Goal: Information Seeking & Learning: Learn about a topic

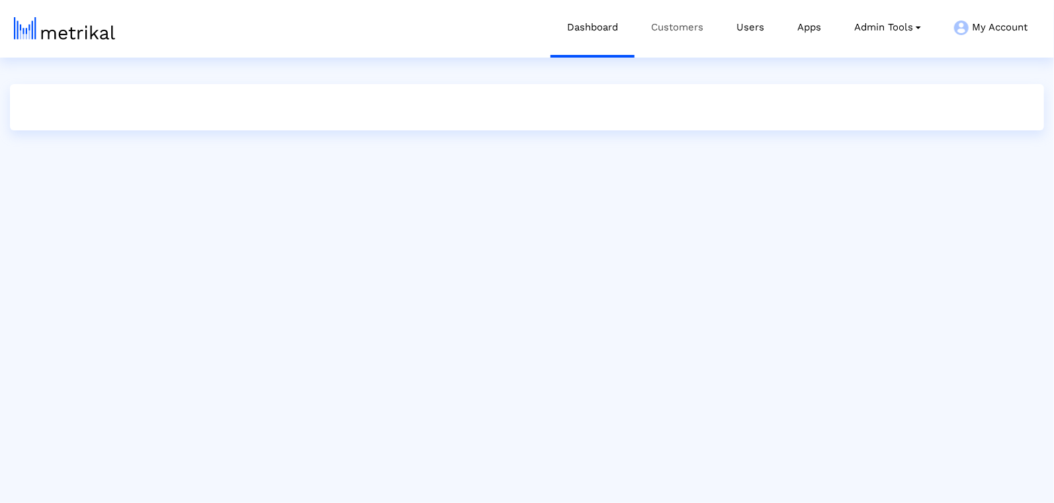
click at [707, 10] on link "Customers" at bounding box center [677, 27] width 85 height 55
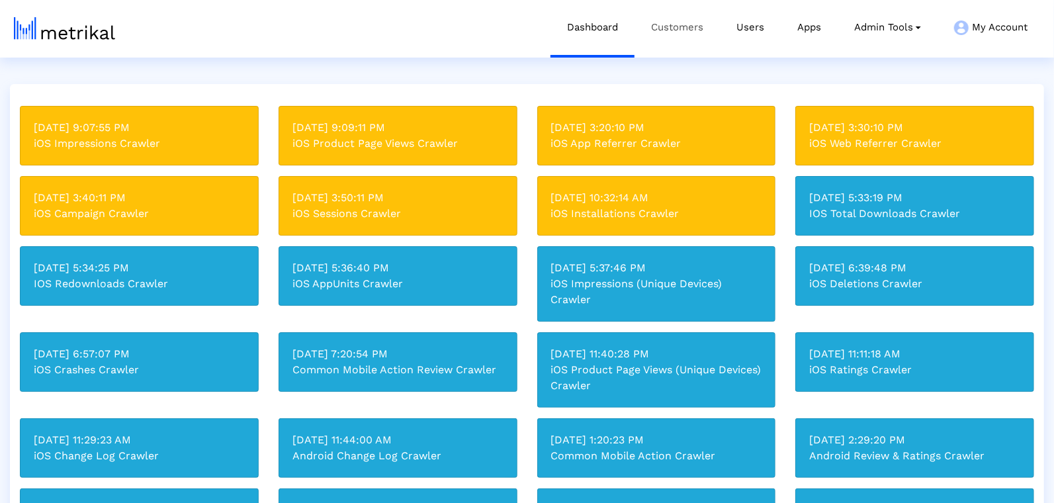
click at [696, 31] on link "Customers" at bounding box center [677, 27] width 85 height 55
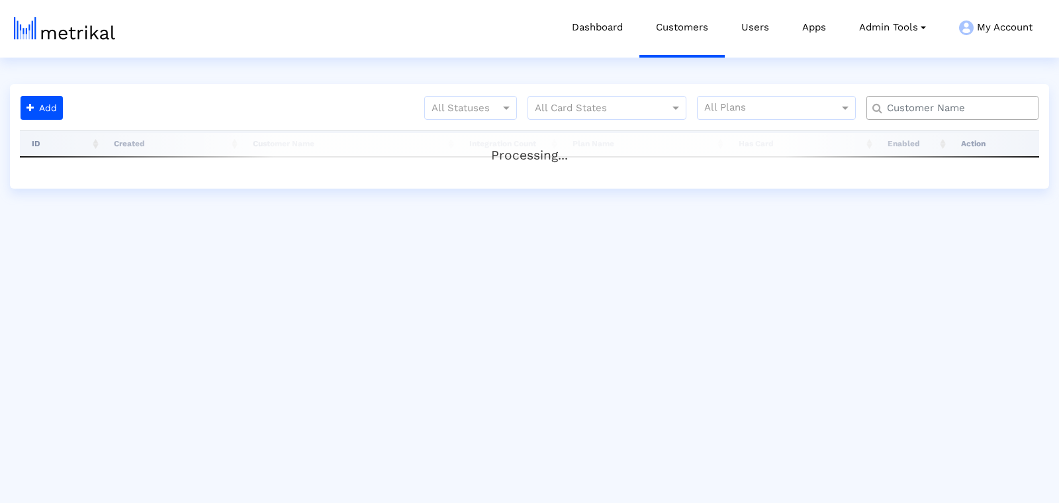
click at [898, 108] on input "text" at bounding box center [956, 108] width 156 height 14
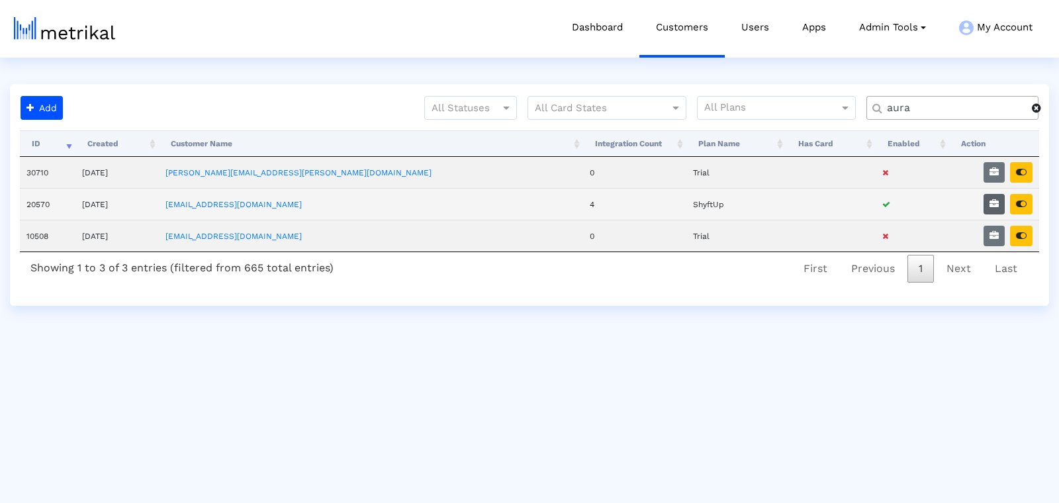
type input "aura"
click at [995, 207] on button "button" at bounding box center [993, 204] width 21 height 21
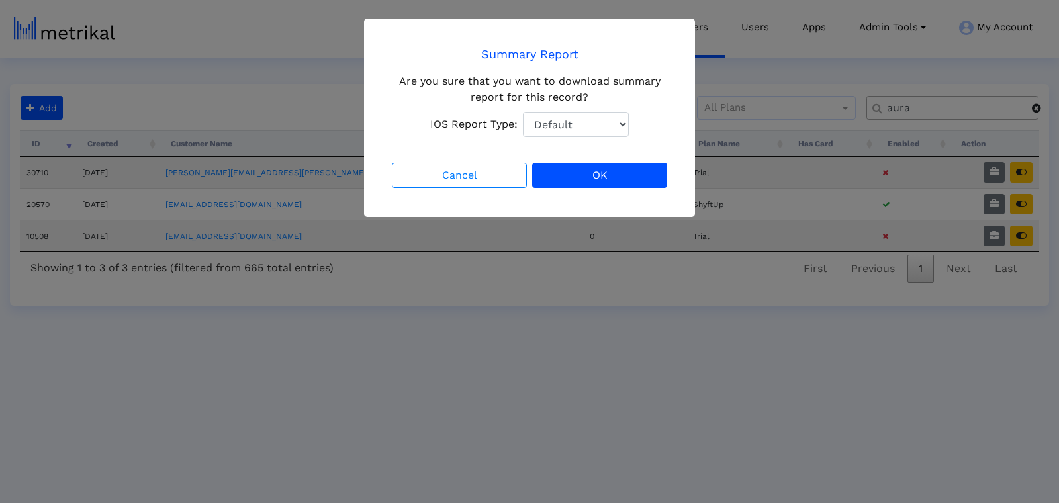
click at [588, 120] on select "Default Total Downloads New Downloads Redownloads" at bounding box center [576, 124] width 106 height 25
select select "1: 1"
click at [523, 112] on select "Default Total Downloads New Downloads Redownloads" at bounding box center [576, 124] width 106 height 25
click at [623, 172] on button "OK" at bounding box center [599, 175] width 135 height 25
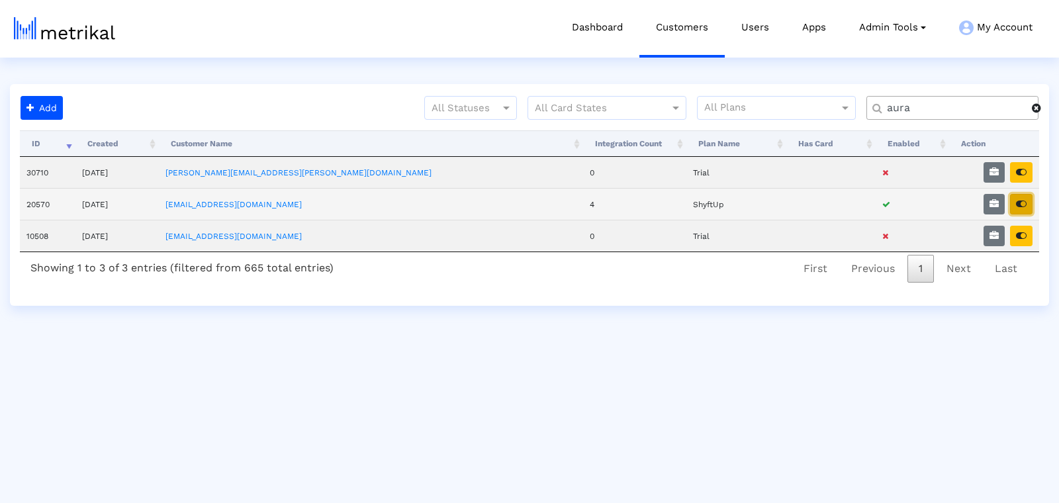
click at [1031, 196] on button "button" at bounding box center [1021, 204] width 23 height 21
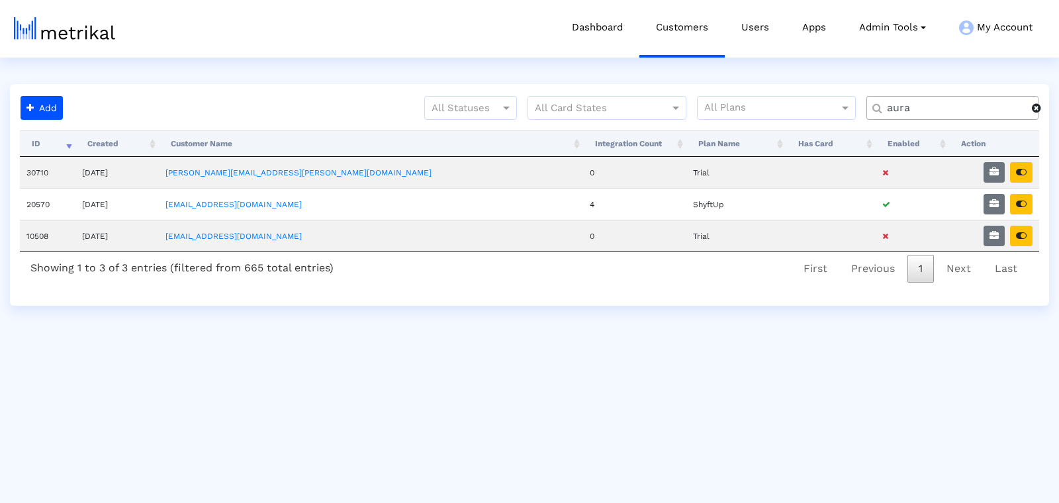
click at [889, 110] on input "aura" at bounding box center [955, 108] width 154 height 14
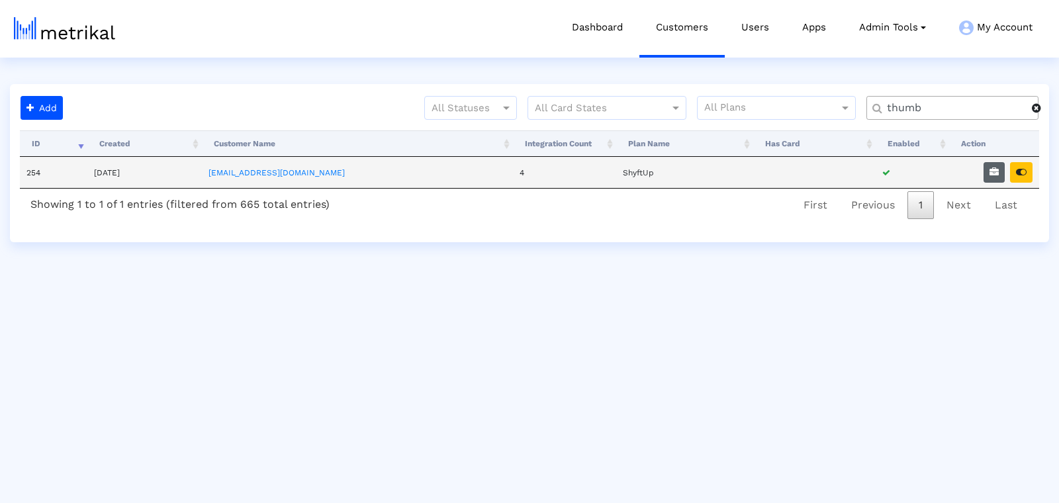
type input "thumb"
click at [992, 173] on icon "button" at bounding box center [993, 171] width 9 height 9
select select "1: 1"
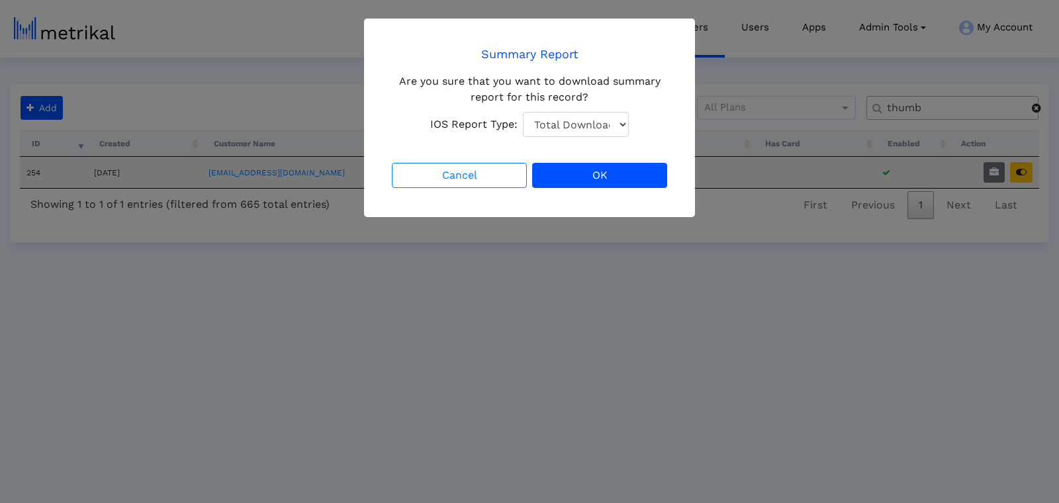
click at [627, 159] on crea-confirmation-dialog "Summary Report Are you sure that you want to download summary report for this r…" at bounding box center [529, 118] width 281 height 146
click at [633, 182] on button "OK" at bounding box center [599, 175] width 135 height 25
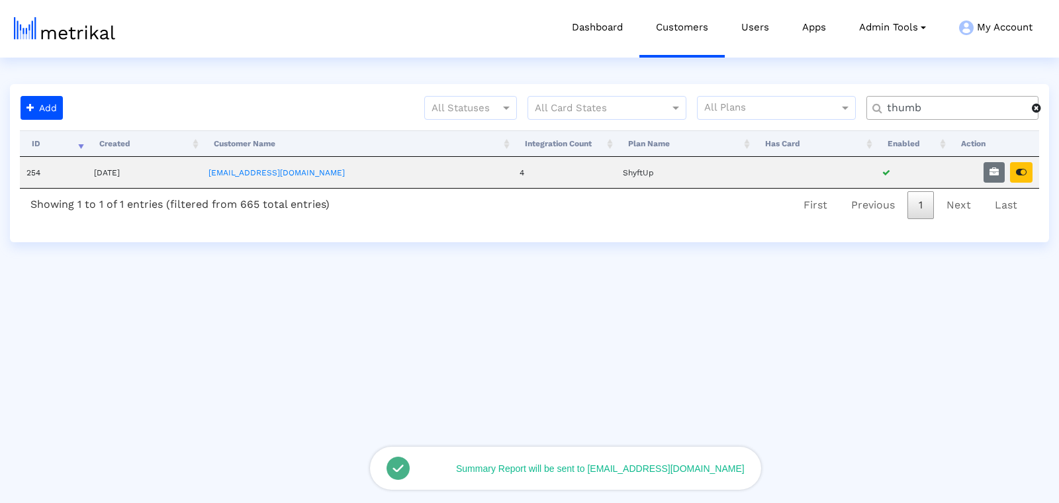
click at [1023, 167] on icon "button" at bounding box center [1021, 171] width 11 height 9
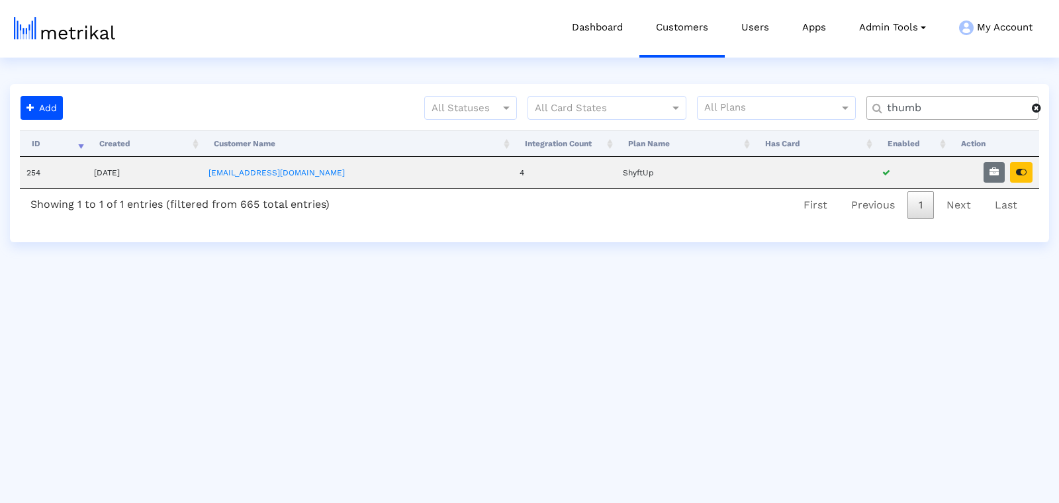
click at [939, 96] on div "thumb" at bounding box center [952, 108] width 172 height 24
click at [1018, 160] on td at bounding box center [994, 172] width 90 height 31
click at [1018, 175] on icon "button" at bounding box center [1021, 171] width 11 height 9
click at [926, 107] on input "thumb" at bounding box center [955, 108] width 154 height 14
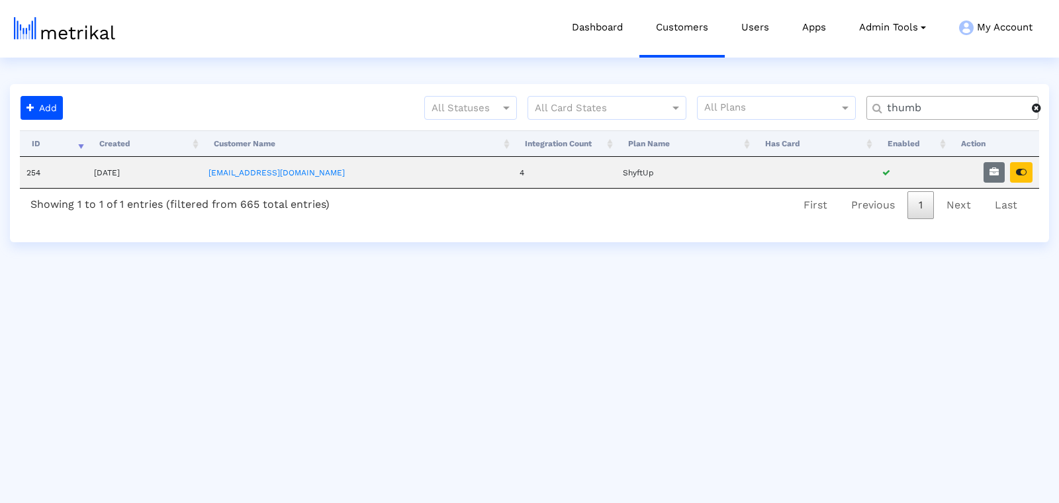
click at [926, 107] on input "thumb" at bounding box center [955, 108] width 154 height 14
type input "investing"
click at [1024, 177] on button "button" at bounding box center [1021, 172] width 23 height 21
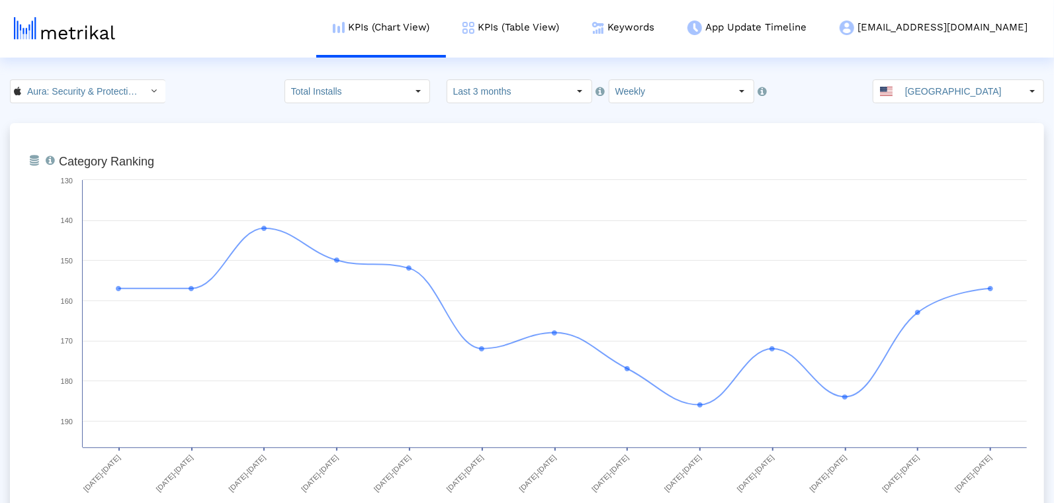
click at [538, 71] on html "KPIs (Chart View) KPIs (Table View) Keywords App Update Timeline aura@shyftup.c…" at bounding box center [527, 435] width 1054 height 871
click at [538, 95] on input "Last 3 months" at bounding box center [508, 91] width 122 height 23
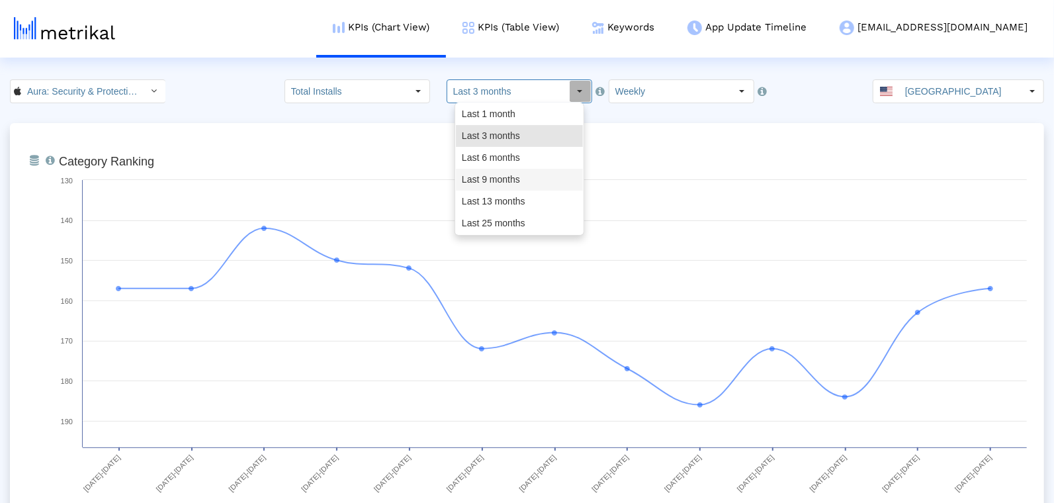
click at [524, 176] on div "Last 9 months" at bounding box center [519, 180] width 127 height 22
type input "Last 9 months"
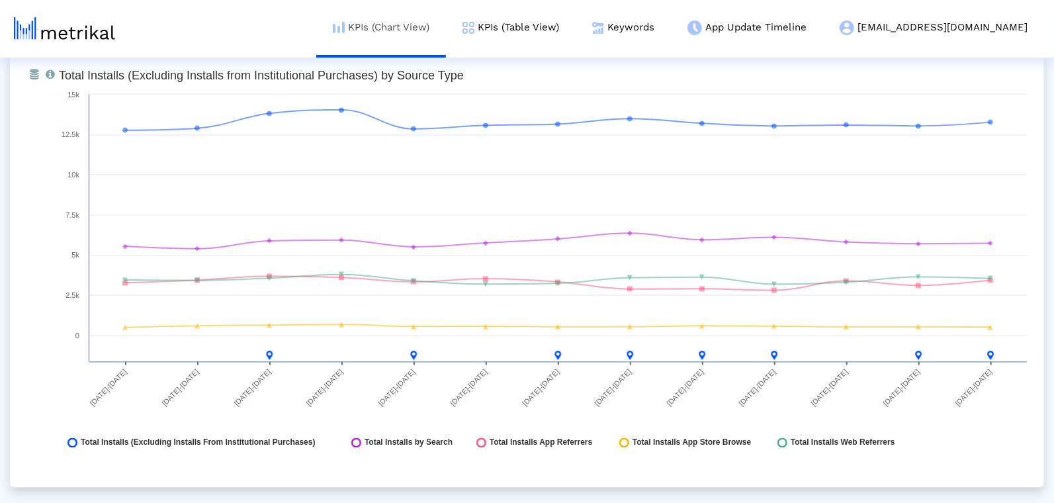
scroll to position [1537, 0]
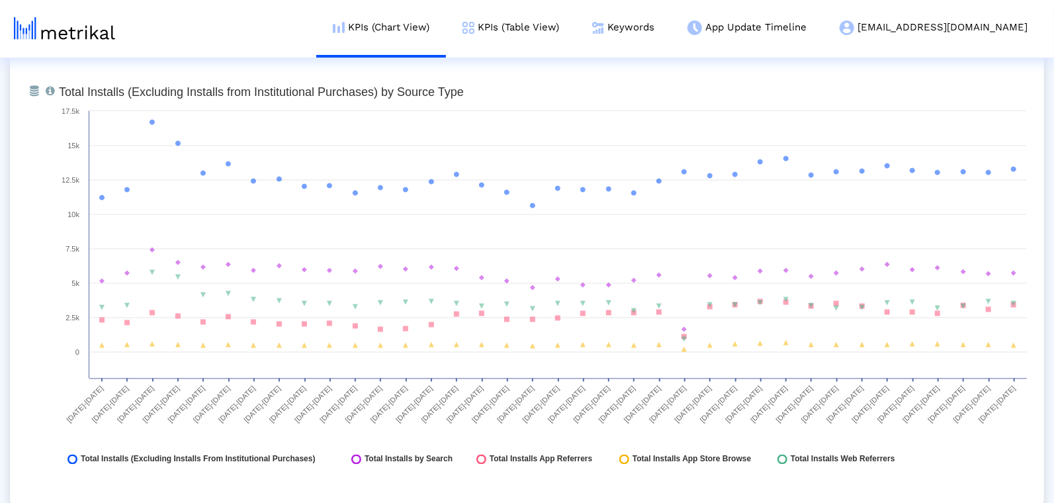
scroll to position [1513, 0]
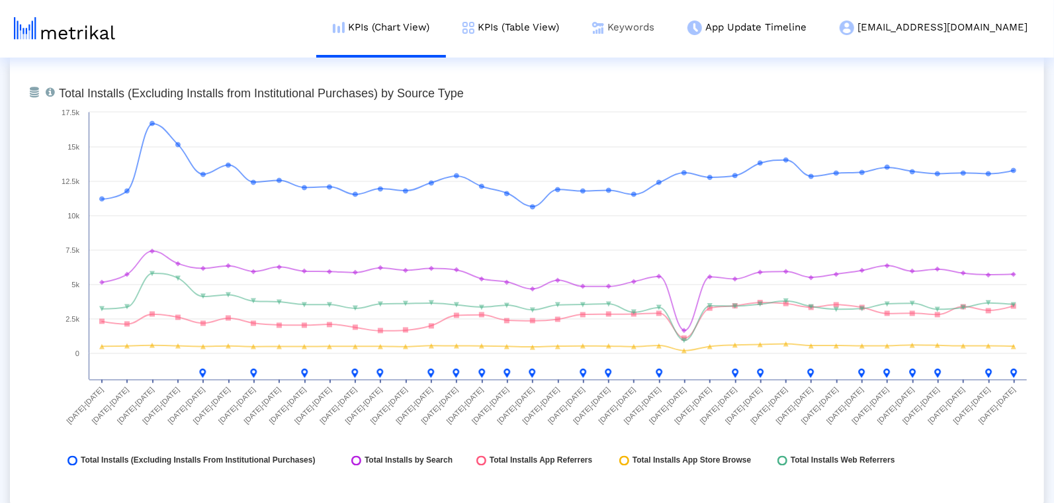
click at [671, 38] on link "Keywords" at bounding box center [623, 27] width 95 height 55
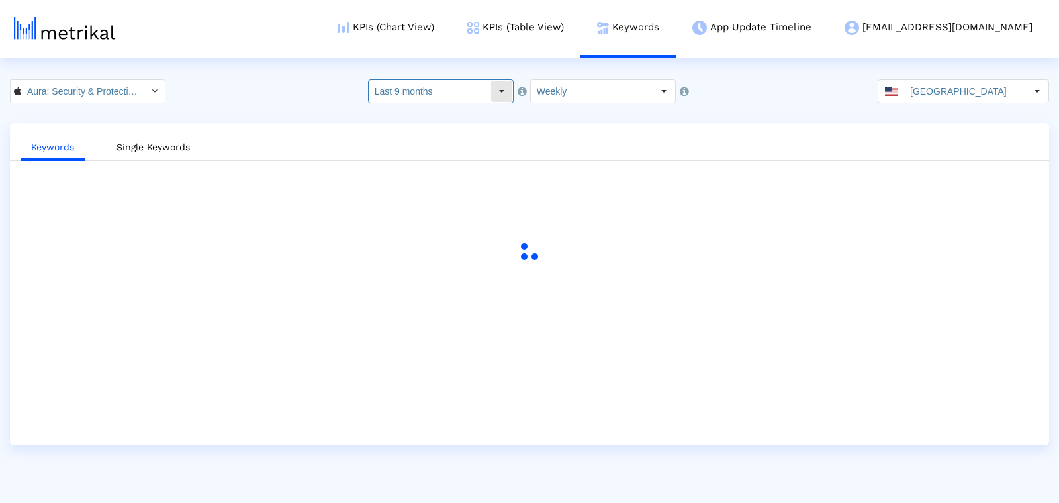
click at [463, 95] on input "Last 9 months" at bounding box center [430, 91] width 122 height 23
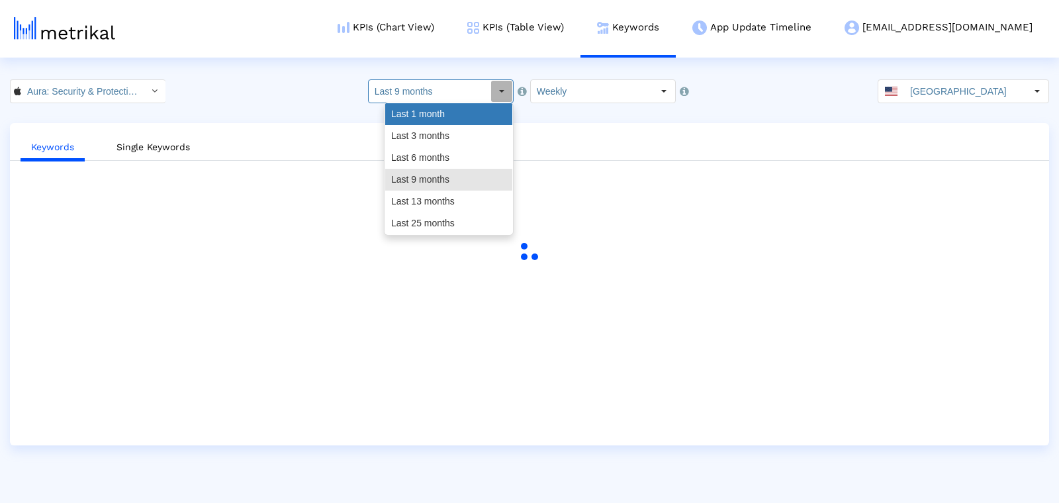
click at [463, 111] on div "Last 1 month" at bounding box center [448, 114] width 127 height 22
type input "Last 1 month"
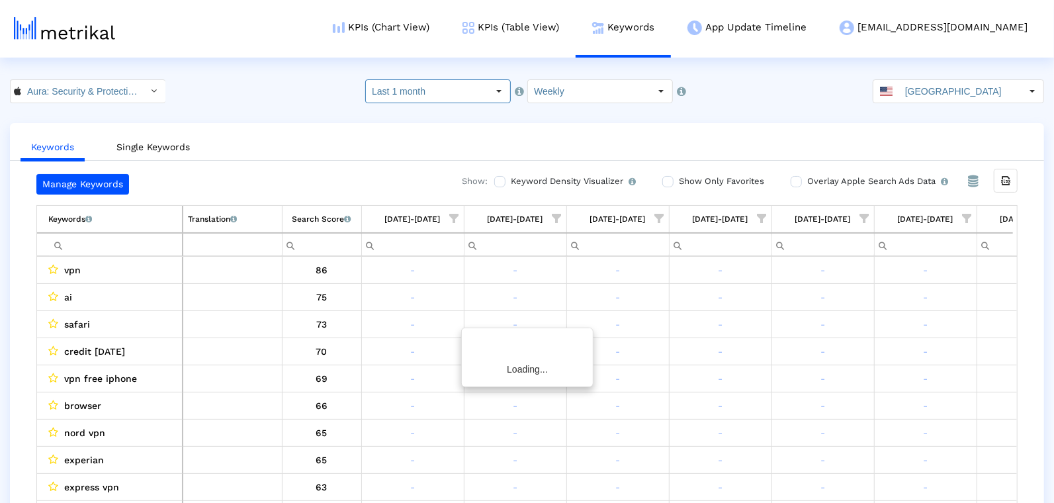
scroll to position [0, 3142]
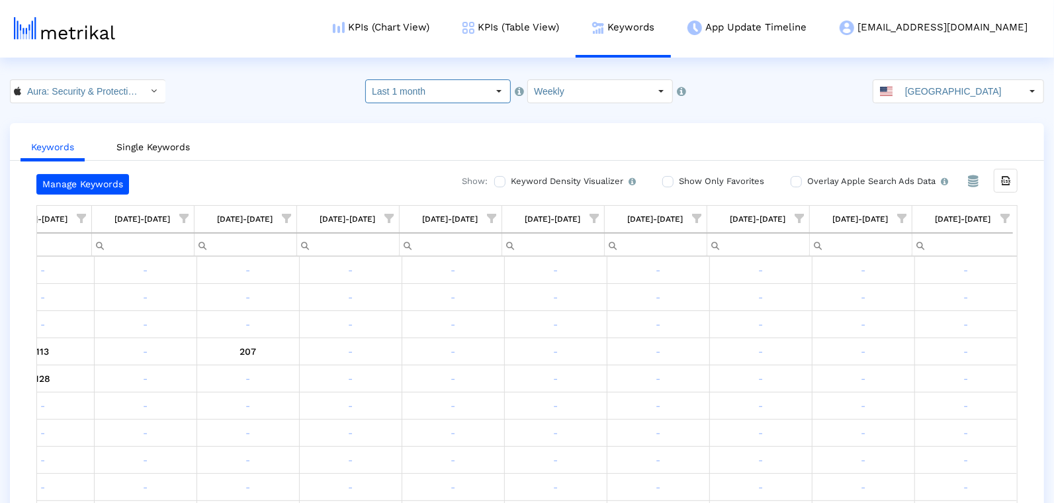
scroll to position [24, 0]
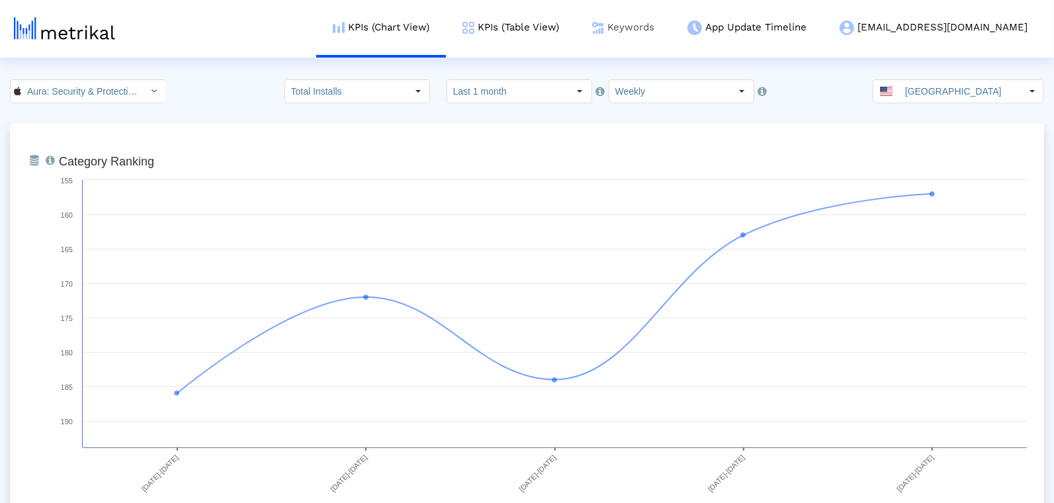
click at [671, 44] on link "Keywords" at bounding box center [623, 27] width 95 height 55
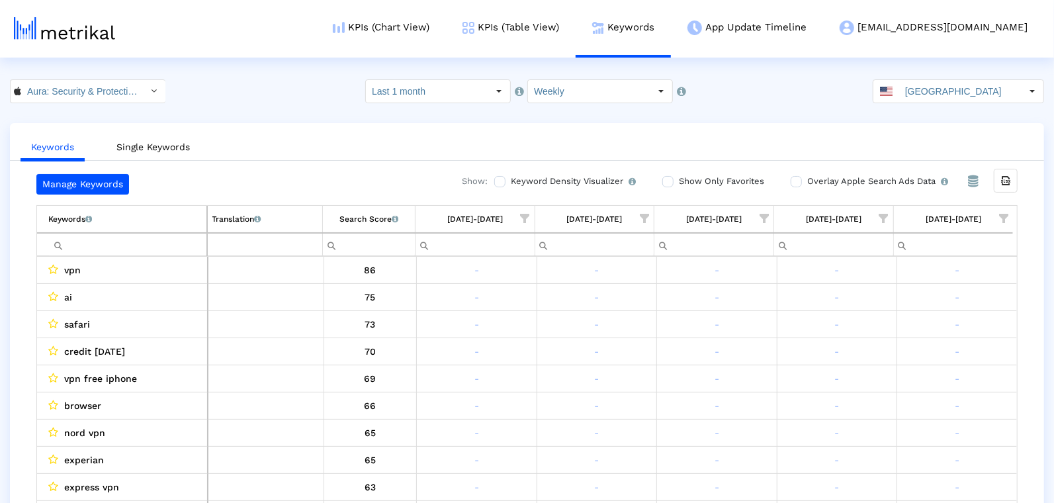
click at [1009, 206] on td "[DATE]-[DATE]" at bounding box center [953, 219] width 120 height 27
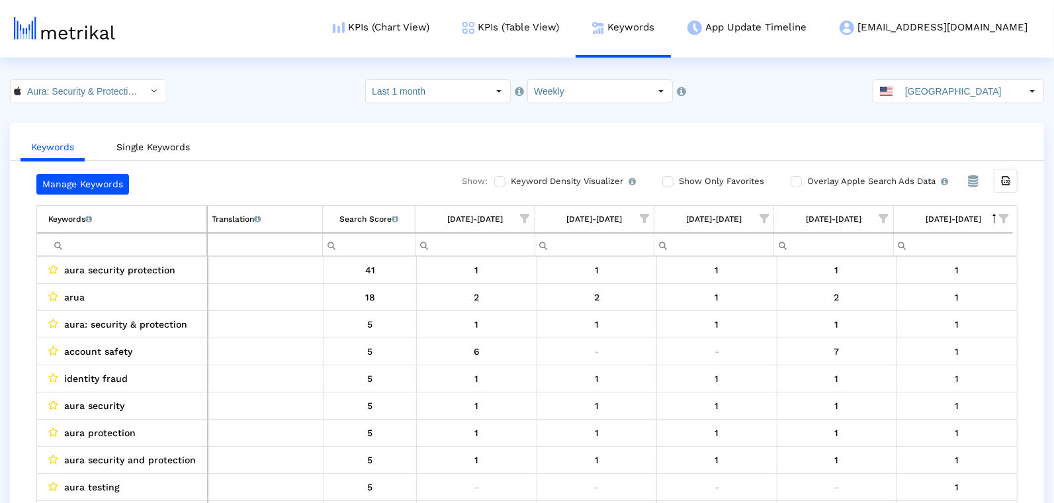
click at [999, 223] on span "Show filter options for column '08/24/25-08/30/25'" at bounding box center [1003, 218] width 9 height 9
click at [893, 314] on div "Is One" at bounding box center [941, 311] width 118 height 26
click at [893, 333] on div "Between 2-3" at bounding box center [941, 338] width 118 height 26
click at [893, 365] on div "Between 4-5" at bounding box center [941, 364] width 118 height 26
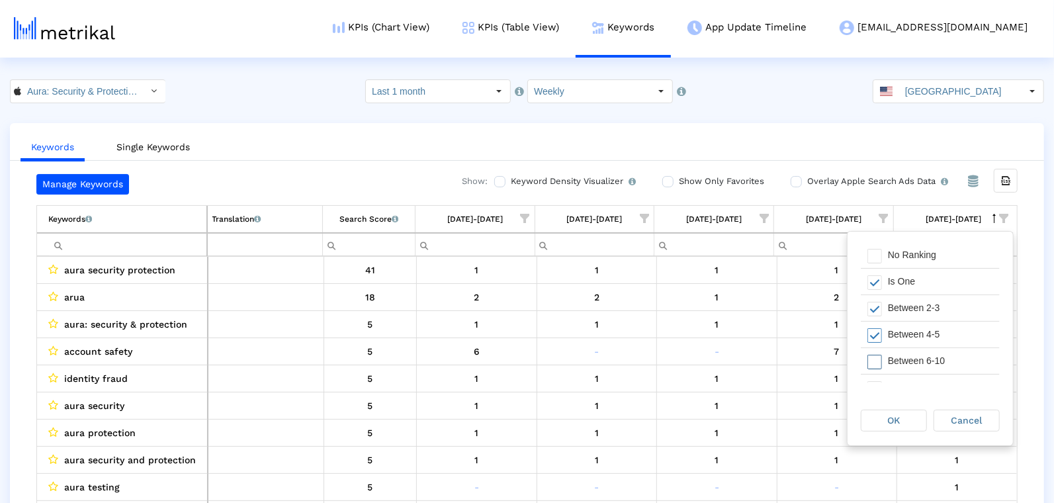
click at [893, 365] on div "Between 6-10" at bounding box center [941, 361] width 118 height 26
click at [893, 412] on div "OK" at bounding box center [894, 420] width 65 height 21
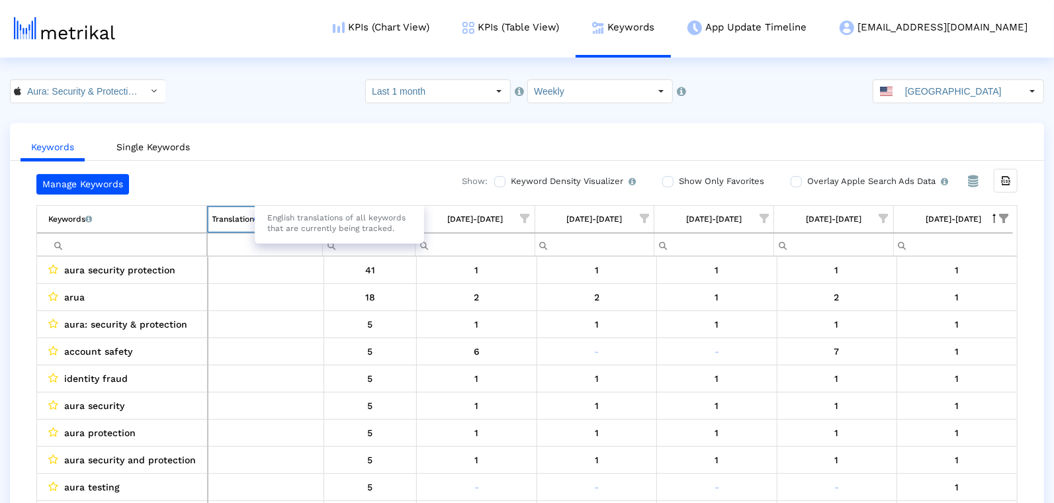
click at [356, 218] on div "English translations of all keywords that are currently being tracked." at bounding box center [339, 223] width 169 height 41
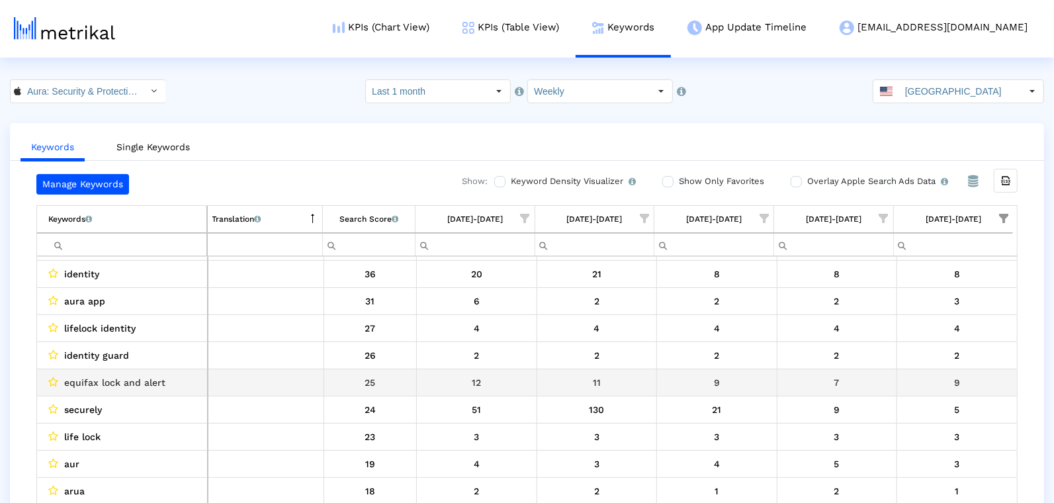
scroll to position [107, 0]
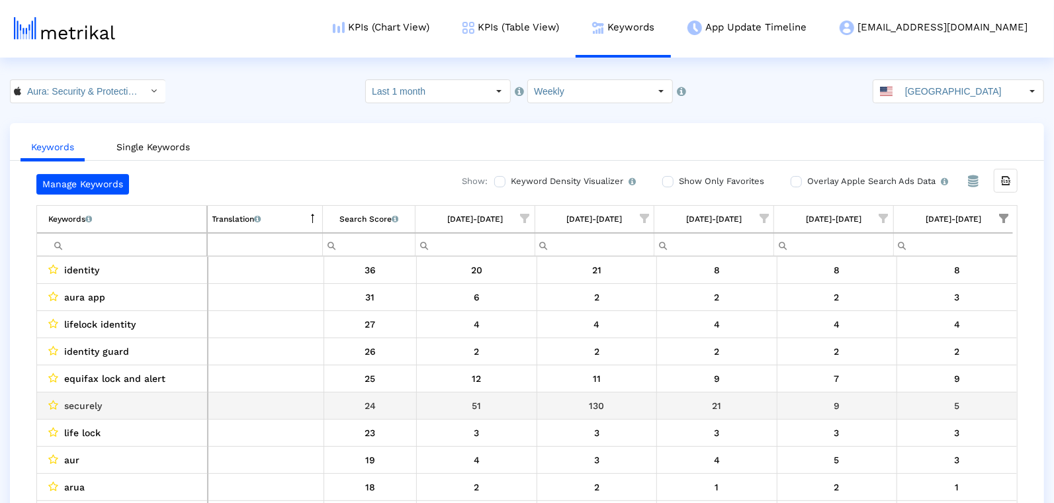
click at [114, 400] on div "securely" at bounding box center [125, 405] width 154 height 17
copy span "securely"
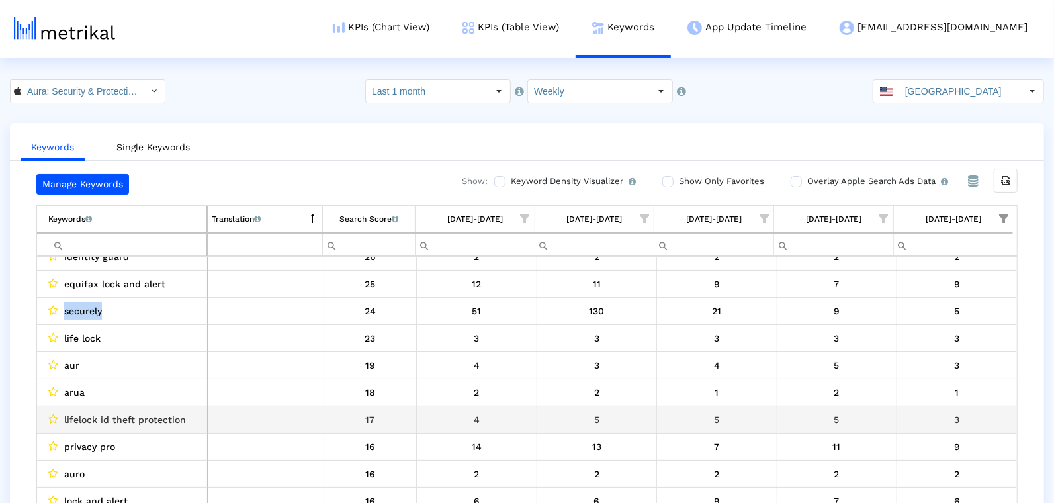
scroll to position [201, 0]
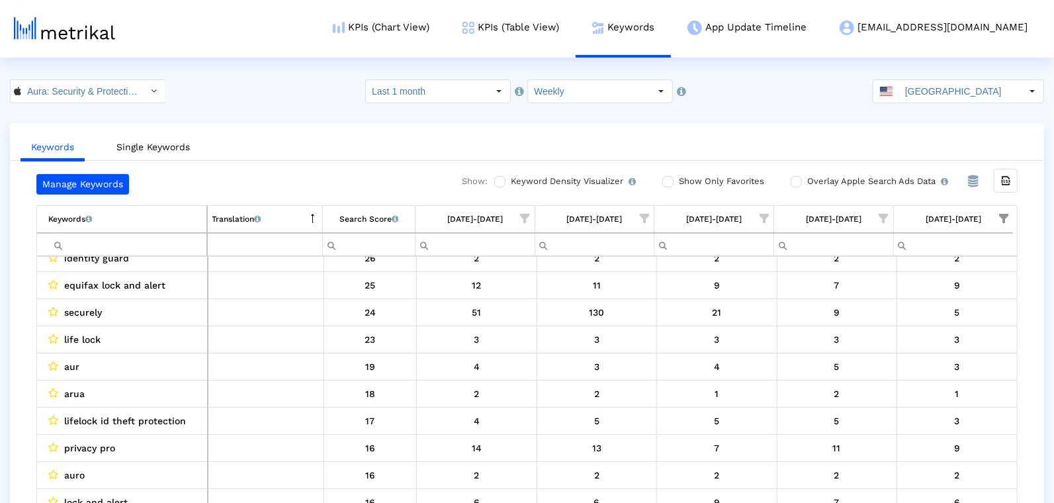
click at [107, 240] on input "Filter cell" at bounding box center [127, 245] width 158 height 22
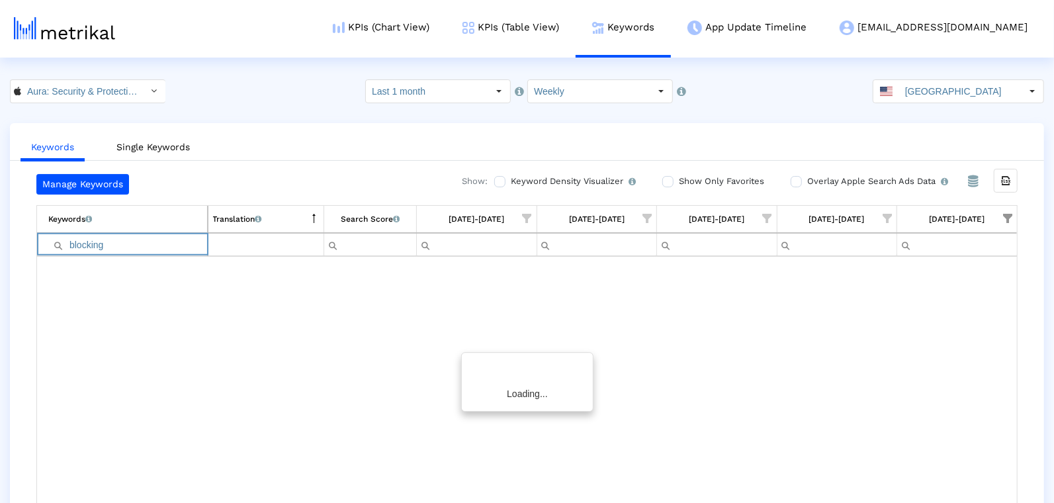
scroll to position [0, 0]
click at [109, 246] on input "blocking" at bounding box center [127, 245] width 159 height 22
click at [109, 245] on input "blocker" at bounding box center [127, 245] width 159 height 22
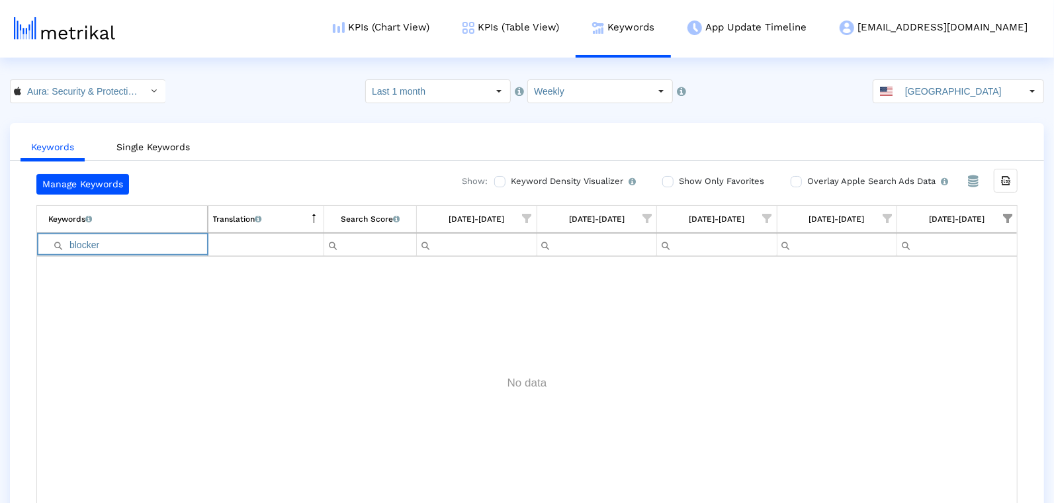
click at [109, 245] on input "blocker" at bounding box center [127, 245] width 159 height 22
click at [111, 246] on input "spam" at bounding box center [127, 245] width 159 height 22
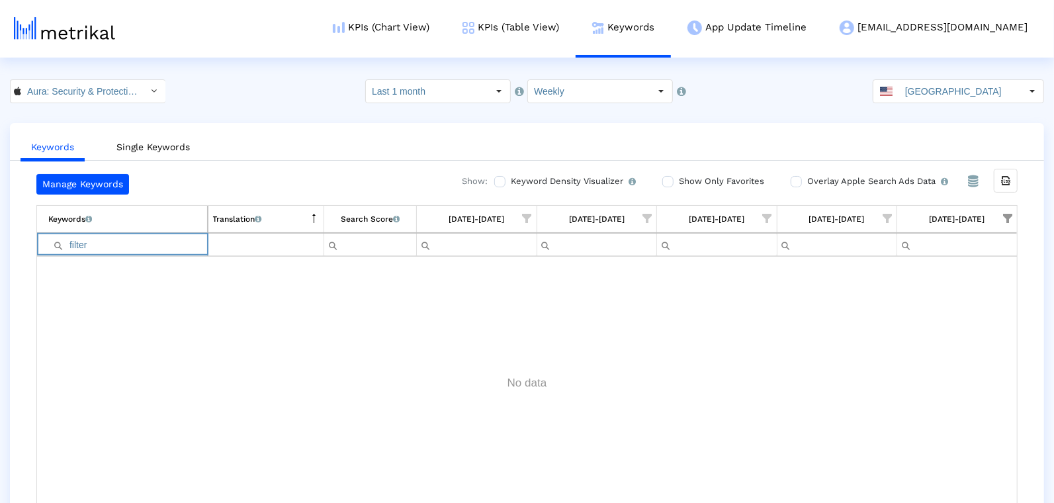
click at [97, 246] on input "filter" at bounding box center [127, 245] width 159 height 22
type input "k"
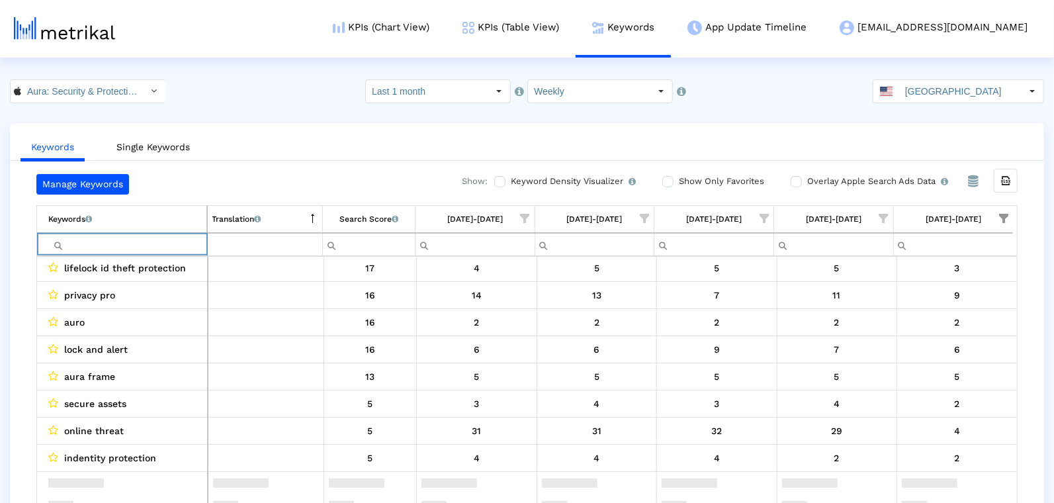
scroll to position [194, 0]
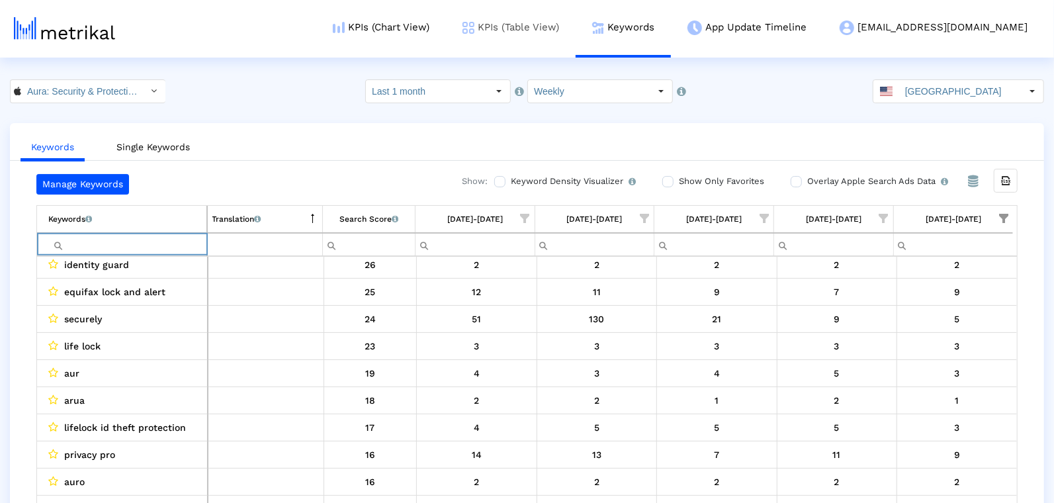
click at [564, 37] on link "KPIs (Table View)" at bounding box center [511, 27] width 130 height 55
click at [446, 31] on link "KPIs (Chart View)" at bounding box center [381, 27] width 130 height 55
click at [456, 79] on html "KPIs (Chart View) KPIs (Table View) Keywords App Update Timeline aura@shyftup.c…" at bounding box center [527, 264] width 1054 height 529
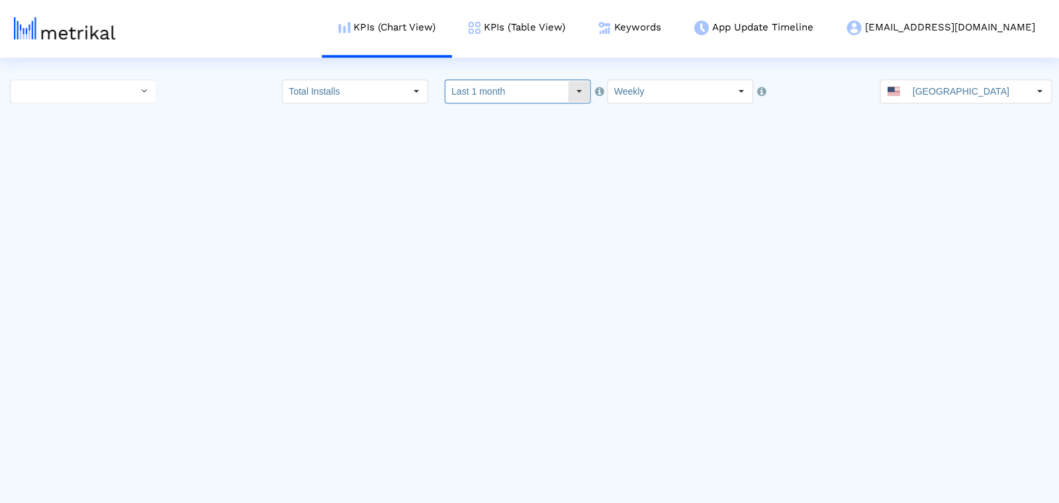
click at [451, 98] on dx-select-box "Last 1 month" at bounding box center [516, 91] width 146 height 24
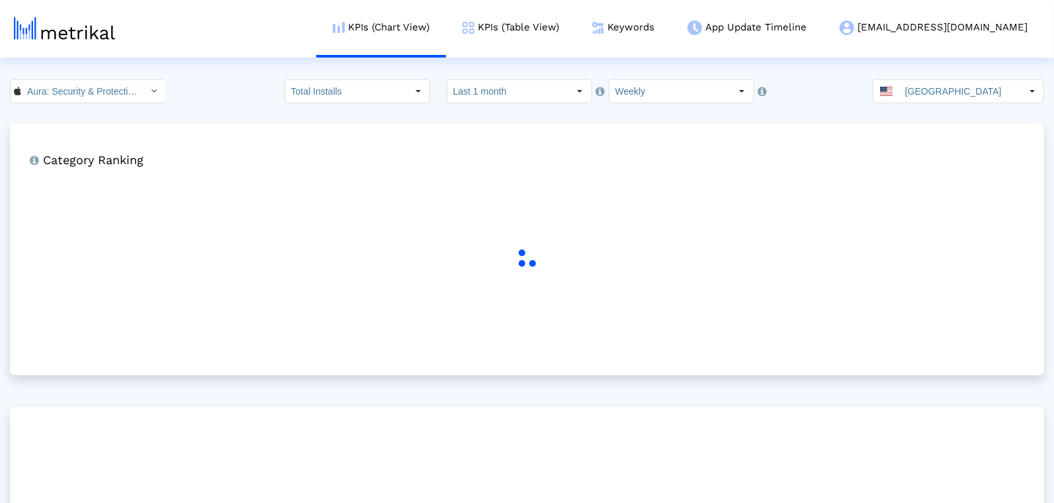
click at [475, 91] on input "Last 1 month" at bounding box center [508, 91] width 122 height 23
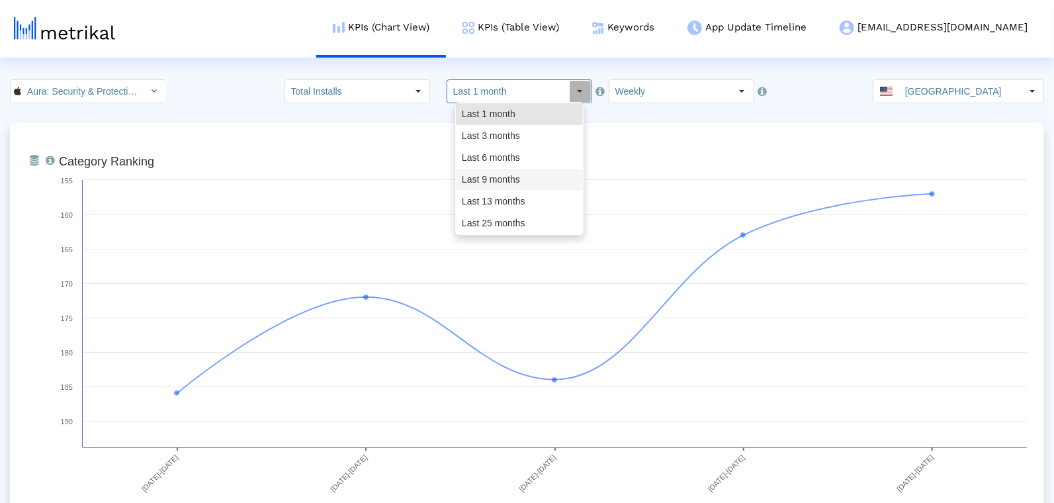
click at [494, 181] on div "Last 9 months" at bounding box center [519, 180] width 127 height 22
type input "Last 9 months"
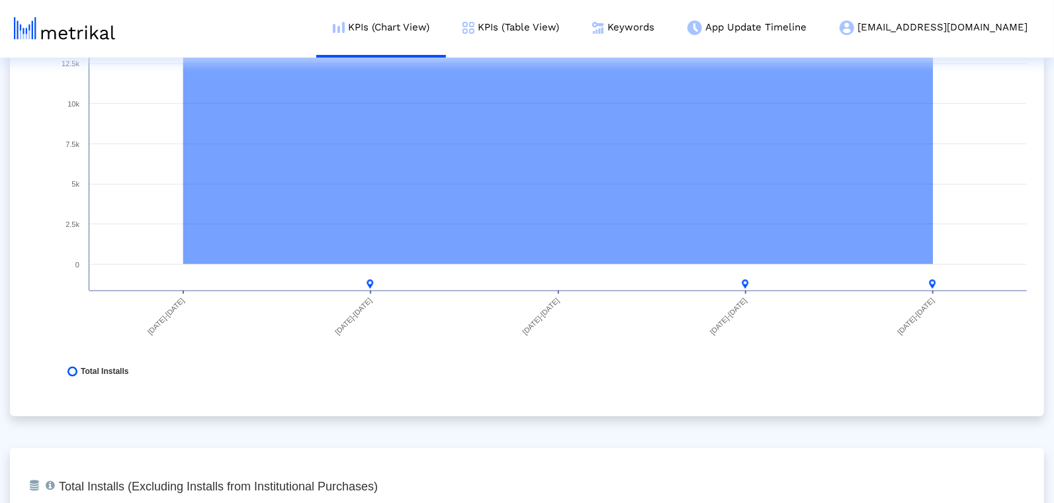
scroll to position [1244, 0]
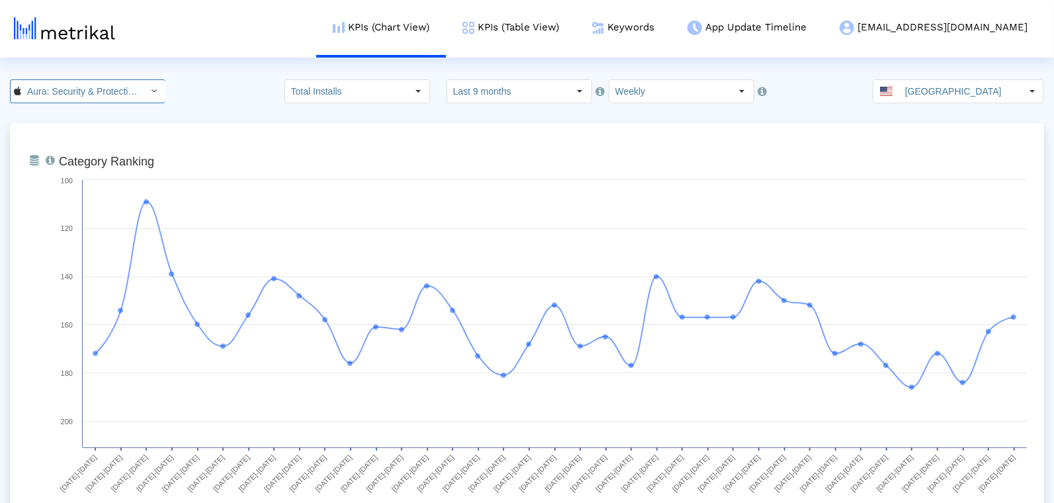
click at [103, 85] on input "Aura: Security & Protection < 1547735089 >" at bounding box center [80, 91] width 119 height 23
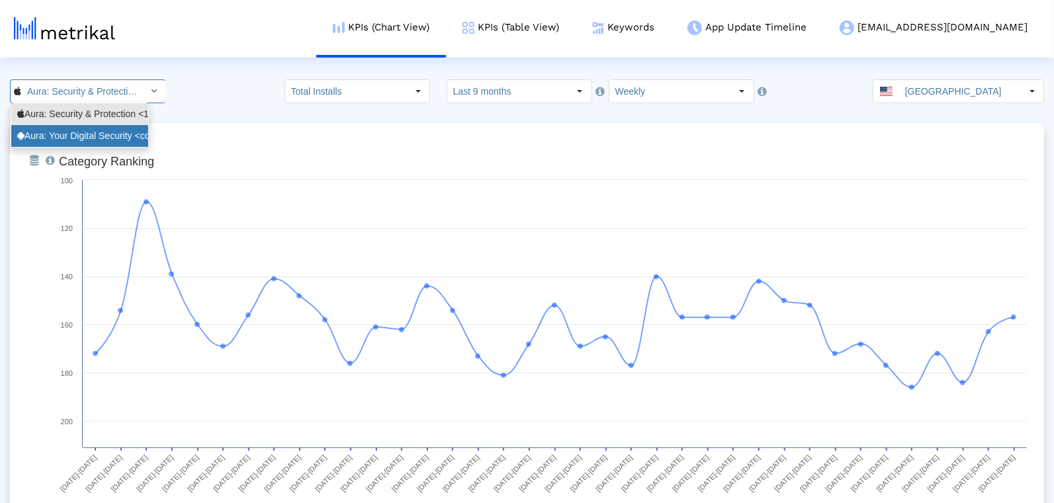
click at [104, 140] on div "Aura: Your Digital Security <com.aura.suite>" at bounding box center [79, 136] width 125 height 13
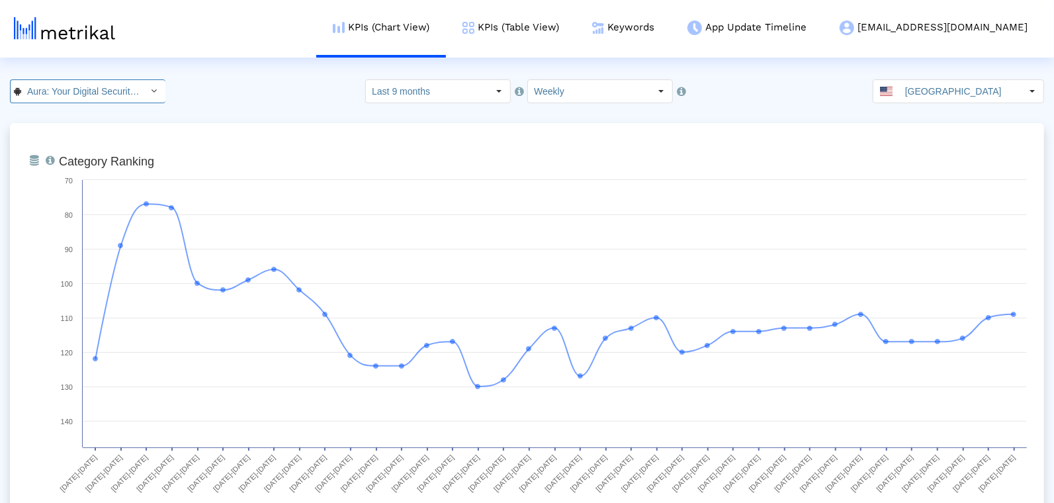
scroll to position [0, 91]
click at [671, 33] on link "Keywords" at bounding box center [623, 27] width 95 height 55
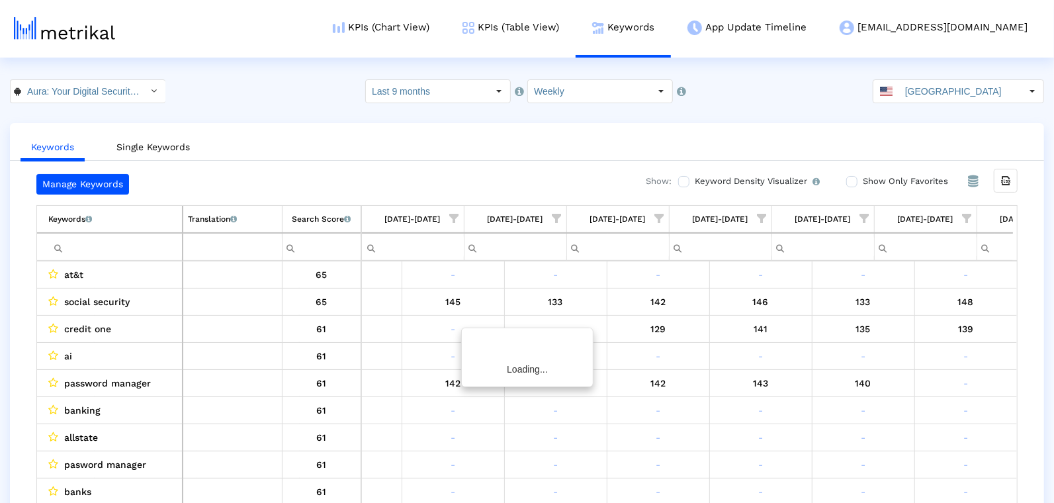
scroll to position [0, 3142]
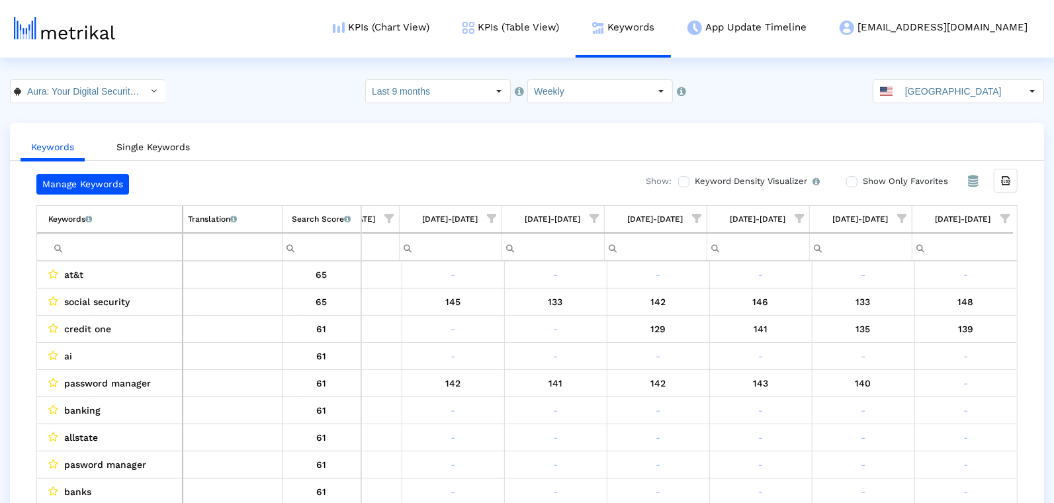
click at [1001, 214] on span "Show filter options for column '08/24/25-08/30/25'" at bounding box center [1005, 218] width 9 height 9
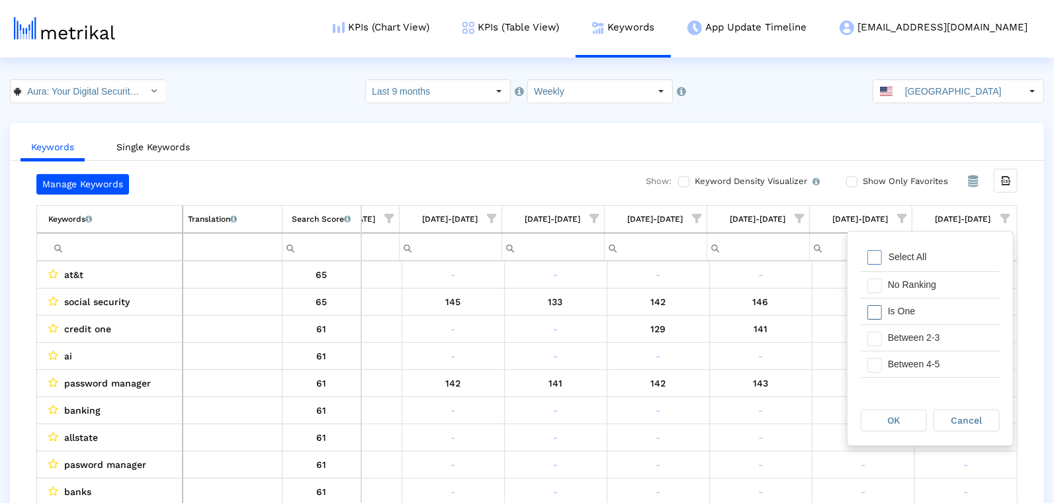
click at [954, 298] on div "Is One" at bounding box center [930, 311] width 139 height 26
click at [954, 327] on div "Between 2-3" at bounding box center [941, 338] width 118 height 26
click at [954, 367] on div "Between 4-5" at bounding box center [941, 364] width 118 height 26
click at [950, 353] on div "Between 6-10" at bounding box center [941, 364] width 118 height 26
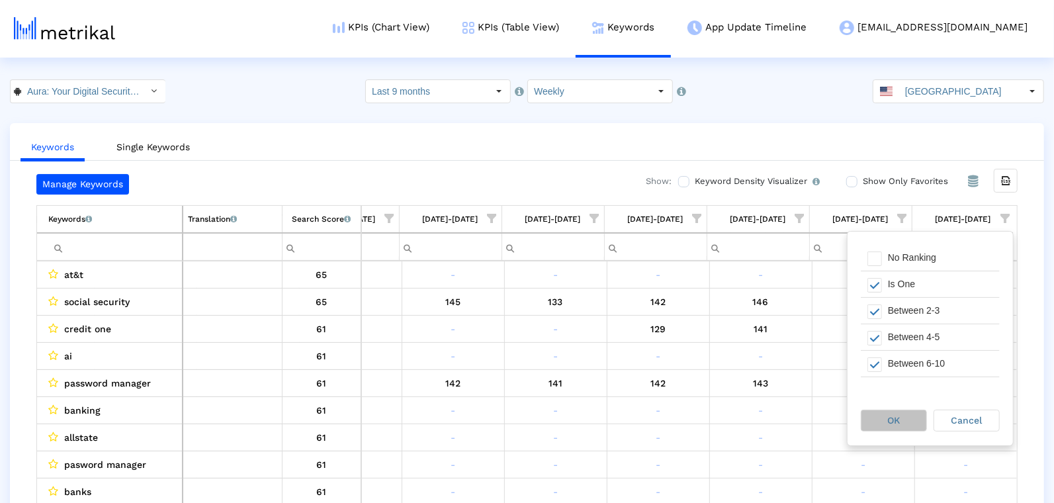
click at [884, 424] on div "OK" at bounding box center [894, 420] width 65 height 21
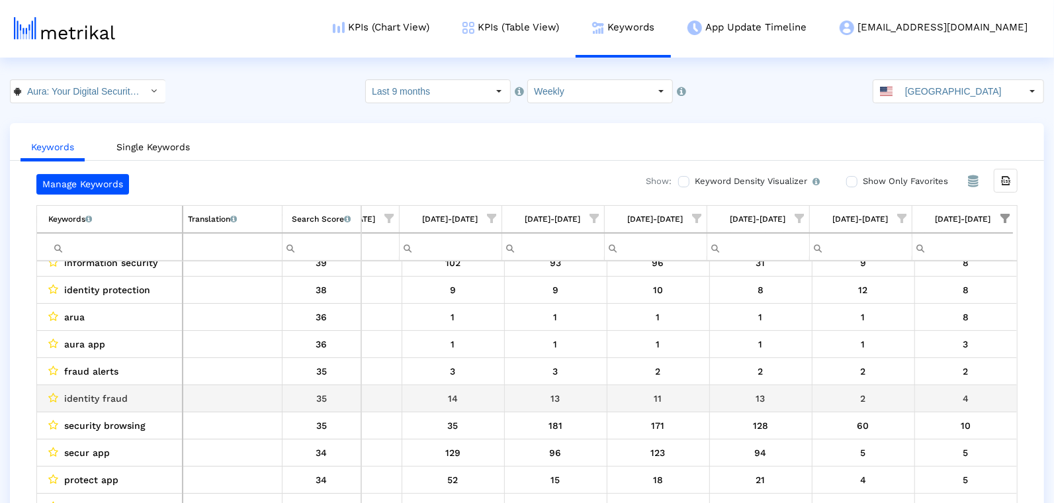
scroll to position [173, 3142]
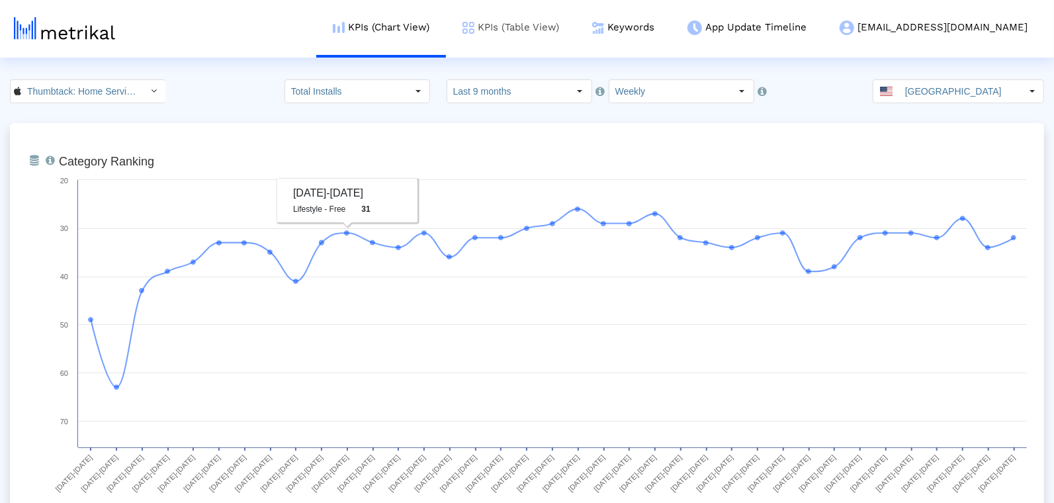
click at [527, 45] on link "KPIs (Table View)" at bounding box center [511, 27] width 130 height 55
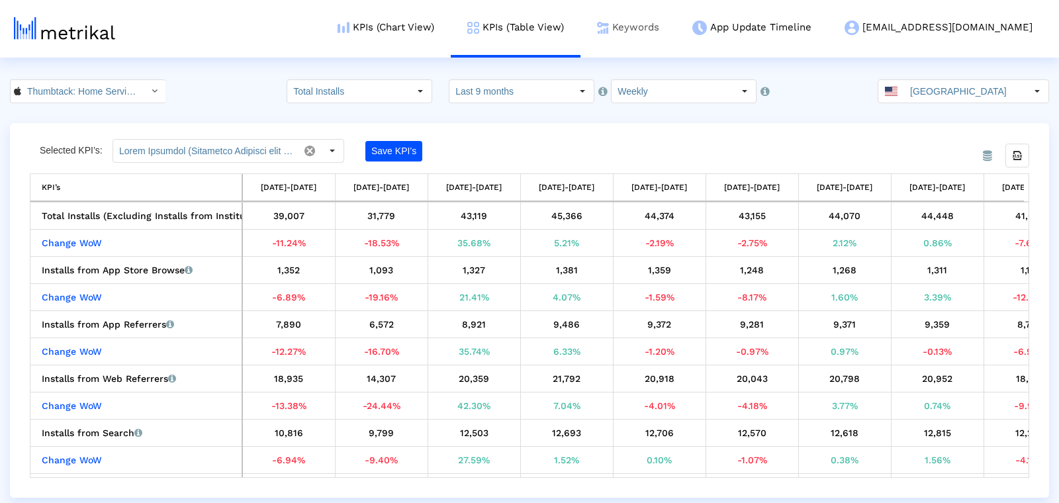
click at [676, 26] on link "Keywords" at bounding box center [627, 27] width 95 height 55
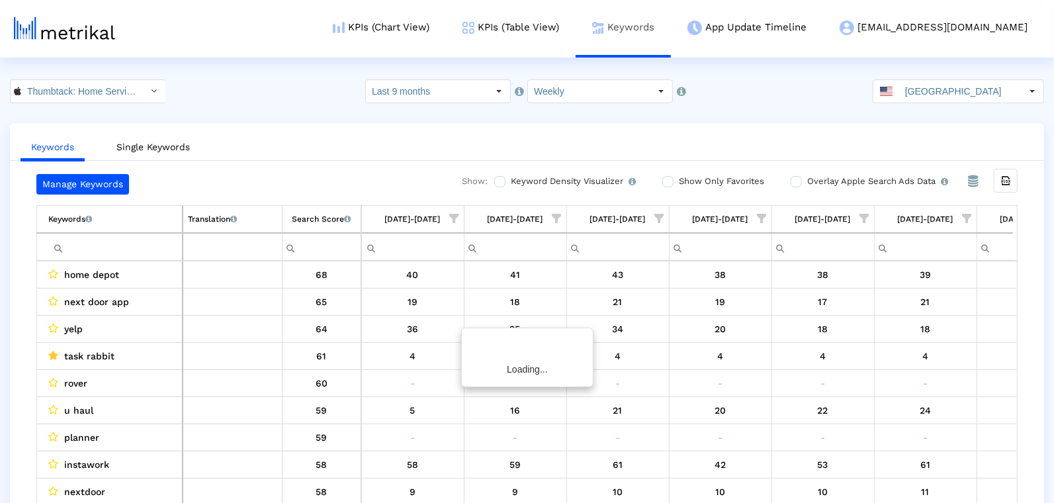
scroll to position [0, 3142]
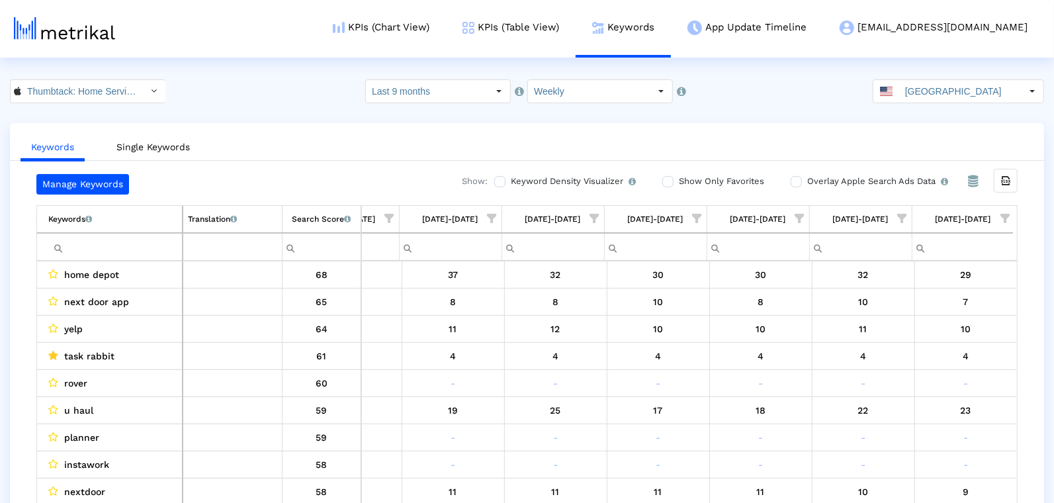
click at [1001, 216] on span "Show filter options for column '08/24/25-08/30/25'" at bounding box center [1005, 218] width 9 height 9
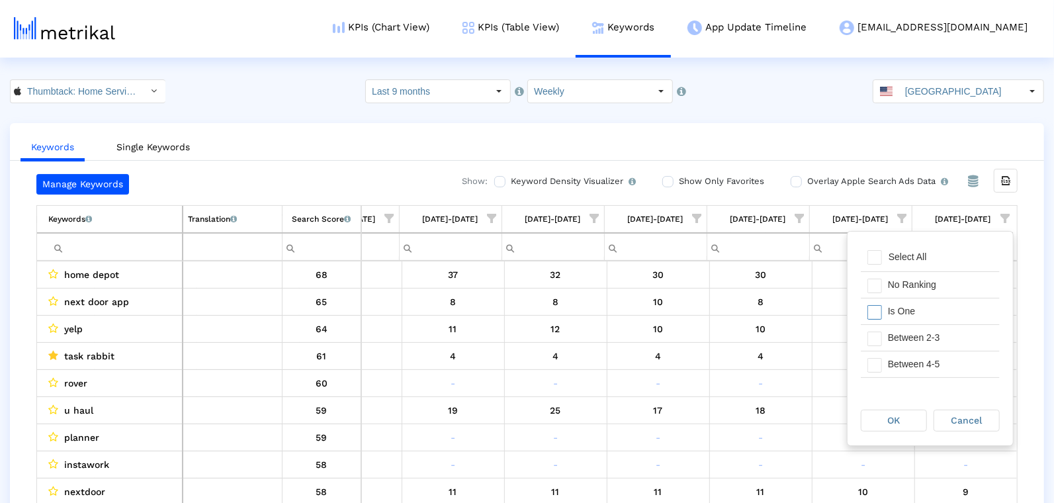
click at [917, 306] on div "Is One" at bounding box center [941, 311] width 118 height 26
click at [917, 342] on div "Between 2-3" at bounding box center [941, 338] width 118 height 26
click at [917, 363] on div "Between 4-5" at bounding box center [941, 364] width 118 height 26
click at [917, 363] on div "Between 6-10" at bounding box center [941, 368] width 118 height 26
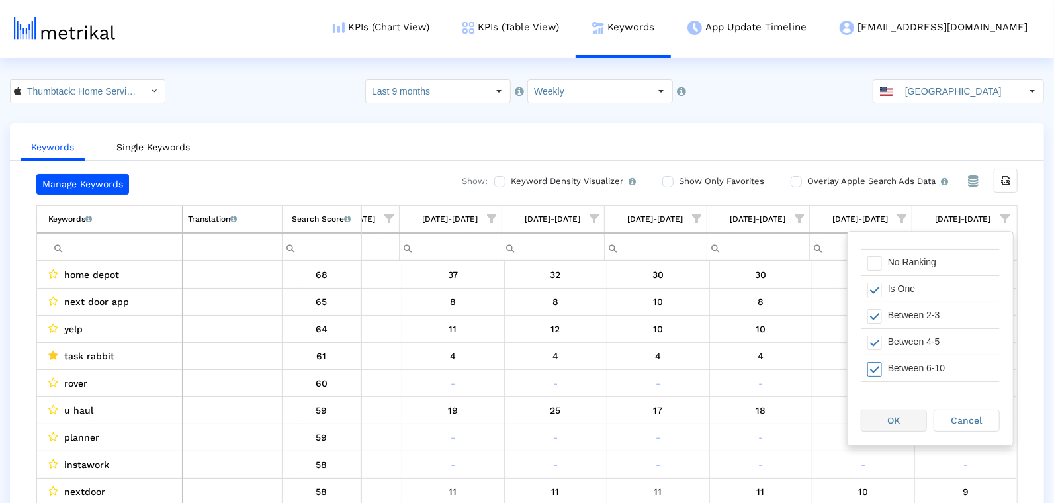
click at [897, 413] on div "OK" at bounding box center [894, 420] width 65 height 21
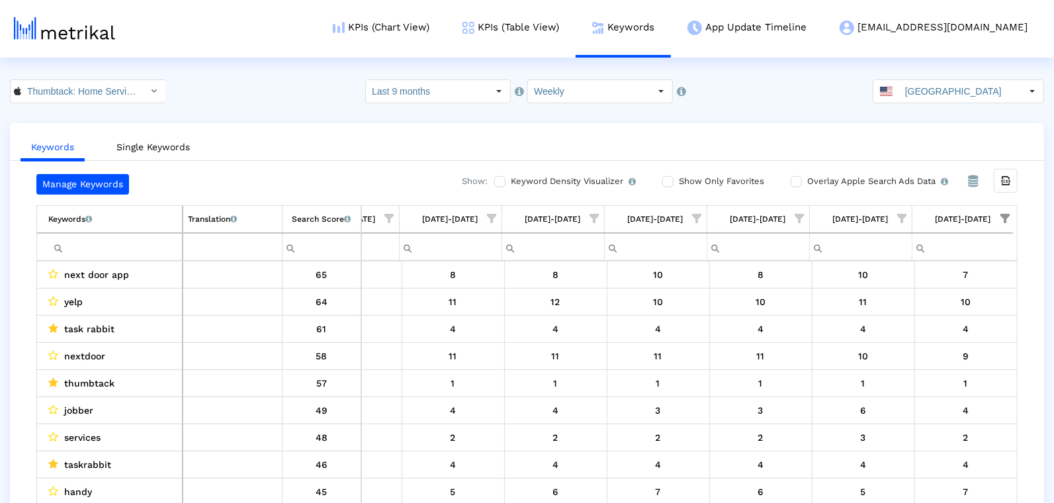
click at [907, 220] on span "Show filter options for column '08/17/25-08/23/25'" at bounding box center [902, 218] width 9 height 9
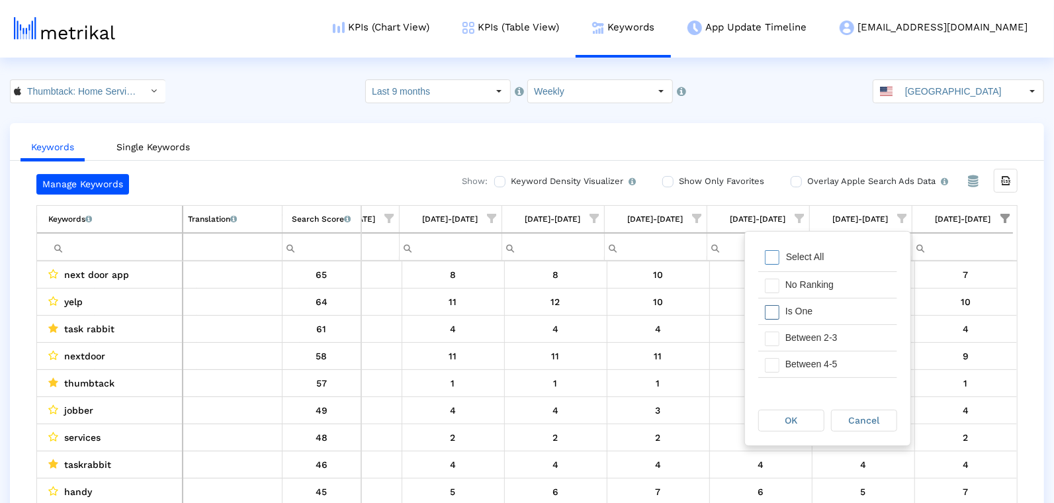
click at [830, 304] on div "Is One" at bounding box center [838, 311] width 118 height 26
click at [796, 426] on div "OK" at bounding box center [791, 420] width 65 height 21
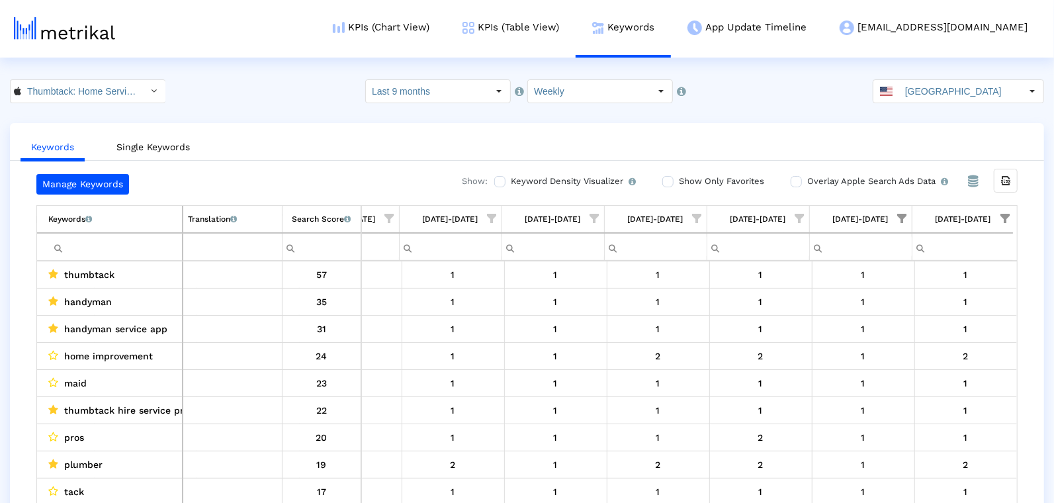
click at [1006, 214] on span "Show filter options for column '08/24/25-08/30/25'" at bounding box center [1005, 218] width 9 height 9
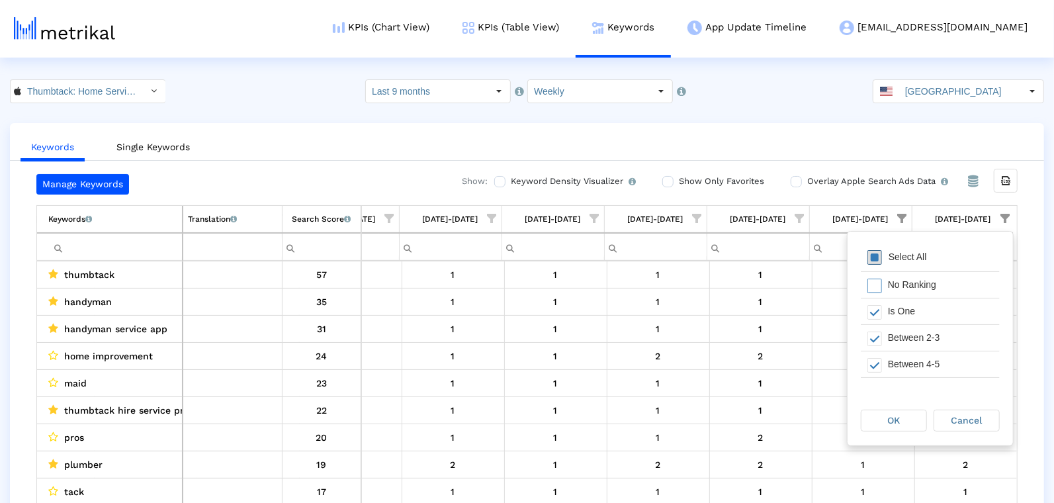
click at [876, 257] on span "Filter options" at bounding box center [875, 257] width 15 height 15
click at [876, 314] on span "Filter options" at bounding box center [875, 312] width 15 height 15
click at [881, 420] on div "OK" at bounding box center [894, 420] width 65 height 21
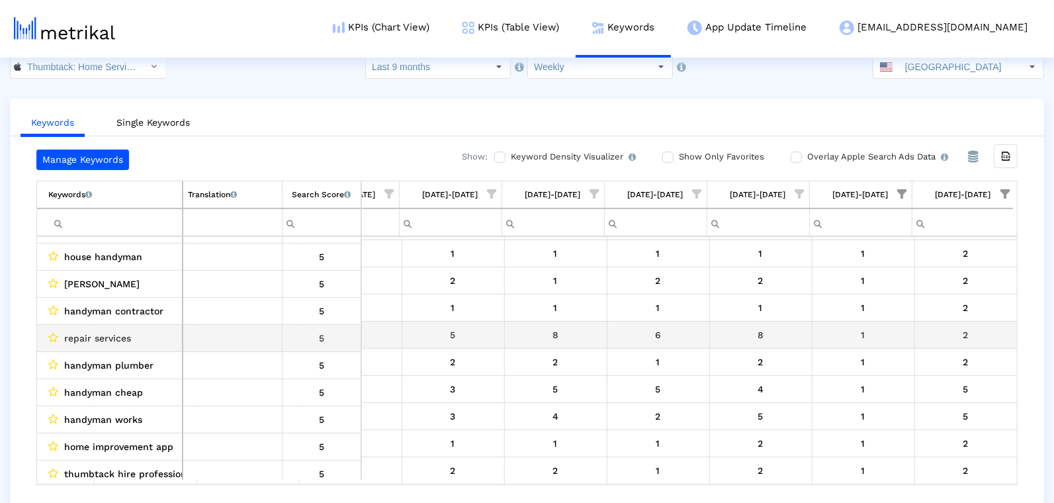
scroll to position [82, 0]
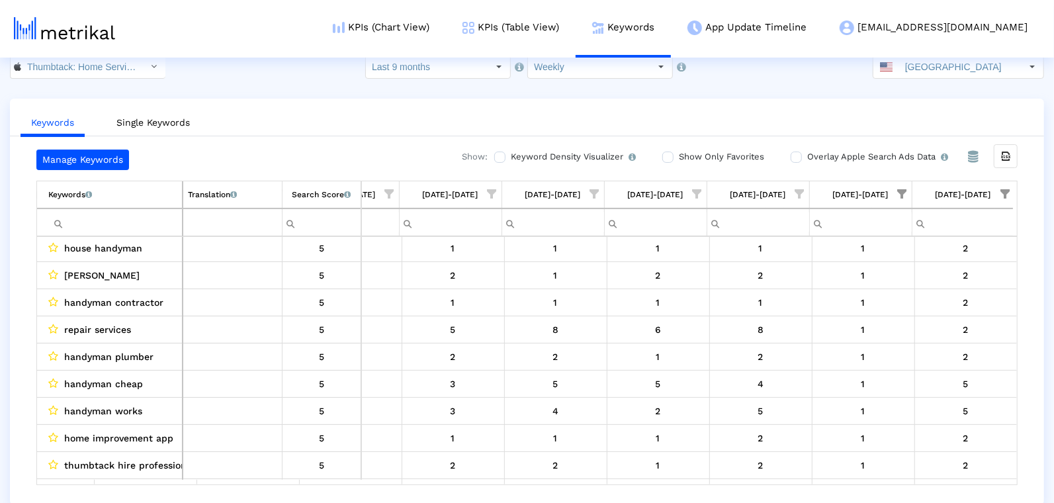
click at [903, 192] on span "Show filter options for column '08/17/25-08/23/25'" at bounding box center [902, 193] width 9 height 9
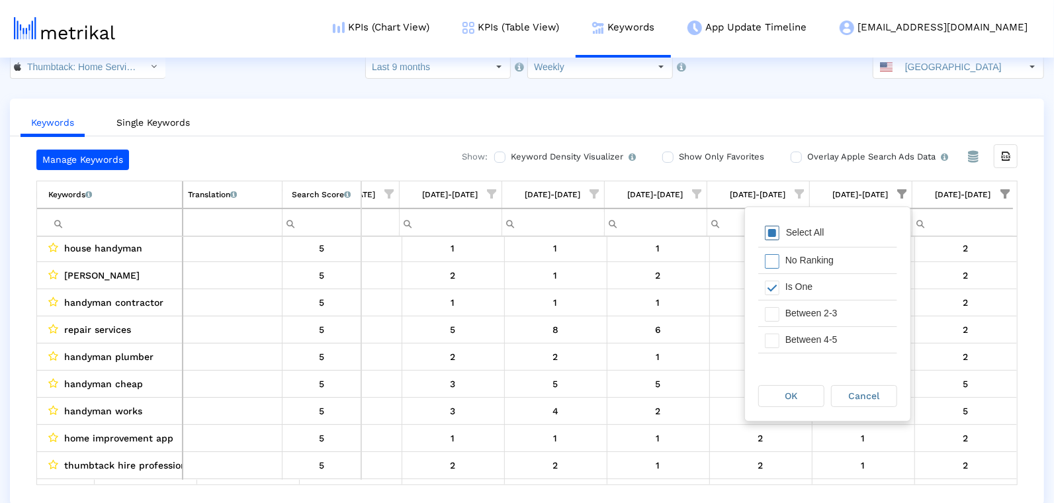
click at [827, 236] on div "Select All" at bounding box center [806, 232] width 52 height 11
click at [799, 407] on div "OK Cancel" at bounding box center [827, 396] width 165 height 50
click at [798, 396] on span "OK" at bounding box center [792, 395] width 13 height 11
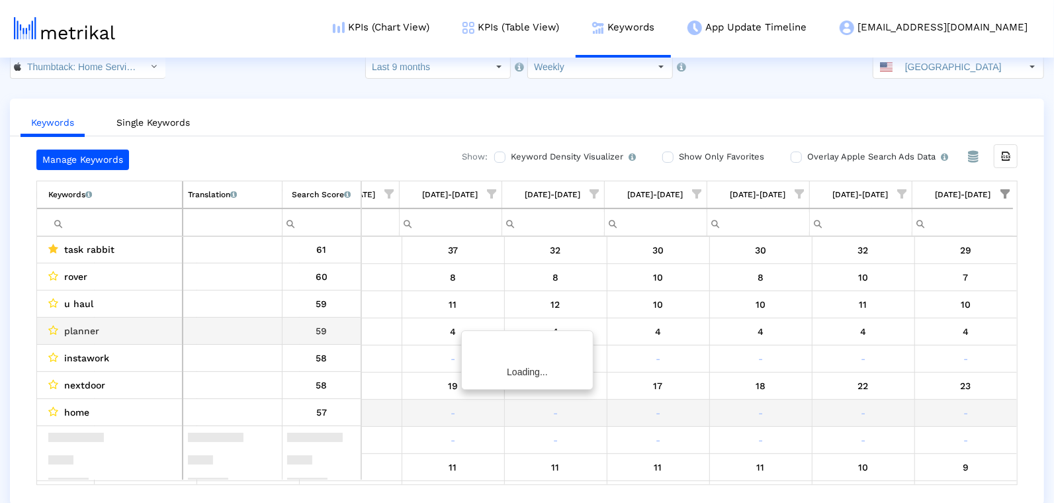
scroll to position [0, 0]
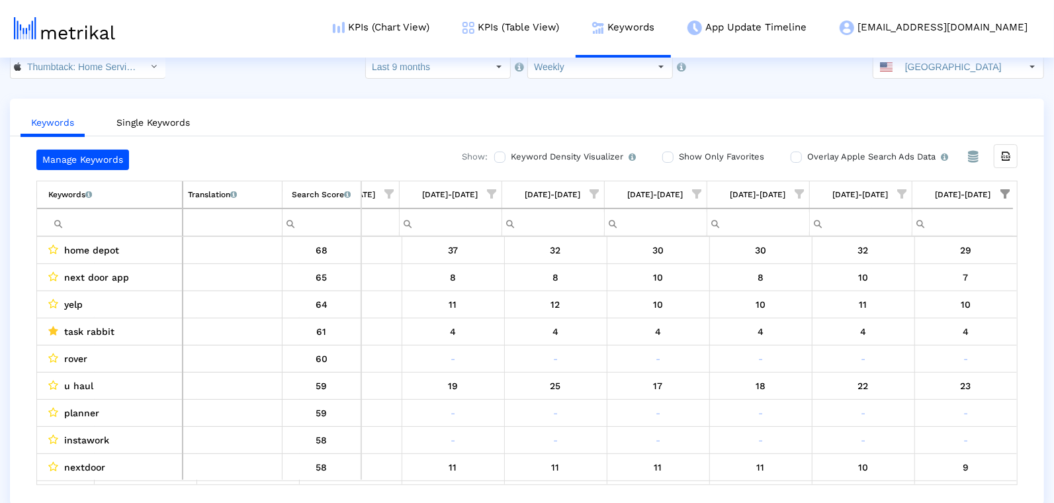
click at [1003, 189] on span "Show filter options for column '08/24/25-08/30/25'" at bounding box center [1005, 193] width 9 height 9
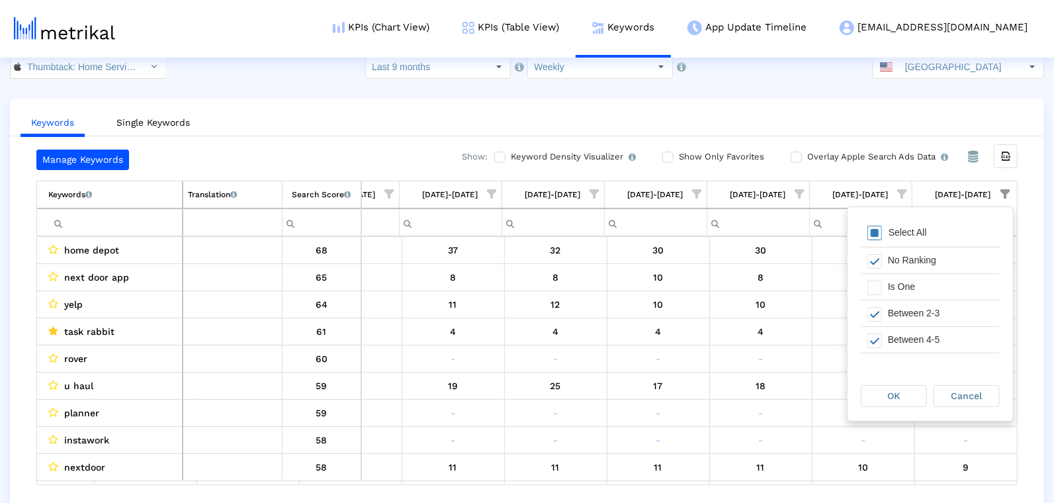
click at [900, 230] on div "Select All" at bounding box center [908, 232] width 52 height 11
click at [900, 232] on div "Select All" at bounding box center [908, 232] width 52 height 11
click at [881, 289] on span "Filter options" at bounding box center [875, 288] width 15 height 15
click at [882, 320] on div "Between 2-3" at bounding box center [941, 313] width 118 height 26
click at [881, 360] on div "Pull down to refresh... Release to refresh... Refreshing... Select All No Ranki…" at bounding box center [930, 289] width 165 height 164
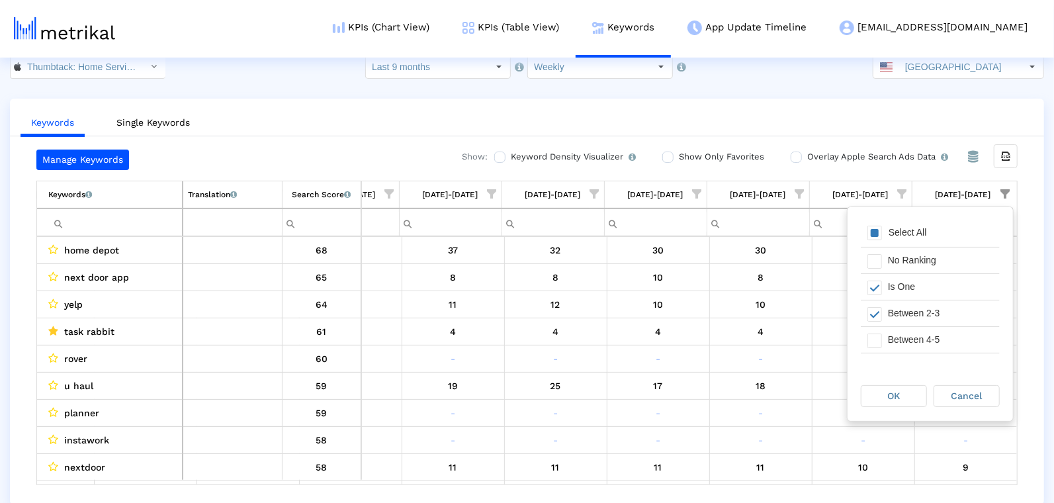
click at [877, 334] on span "Filter options" at bounding box center [875, 341] width 15 height 15
click at [876, 339] on div "Filter options" at bounding box center [871, 351] width 21 height 26
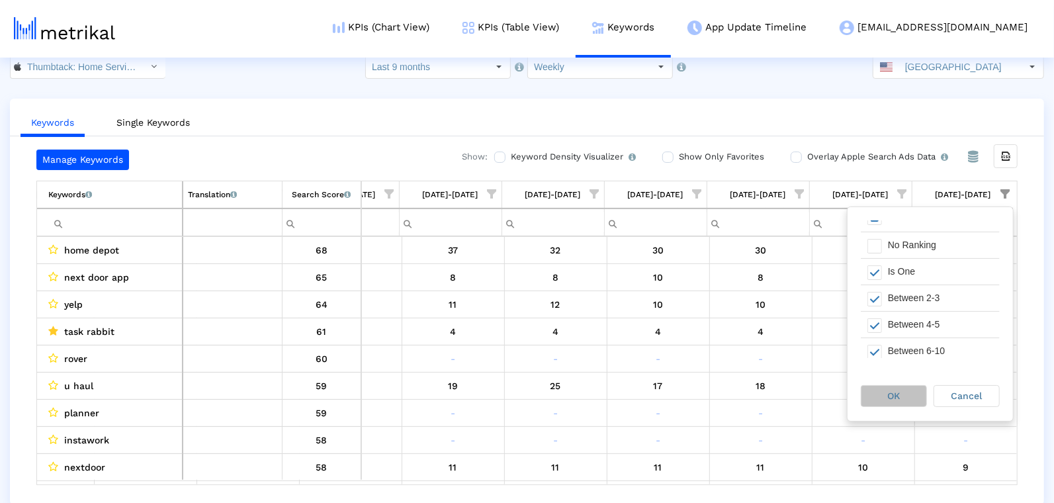
click at [885, 401] on div "OK" at bounding box center [894, 396] width 65 height 21
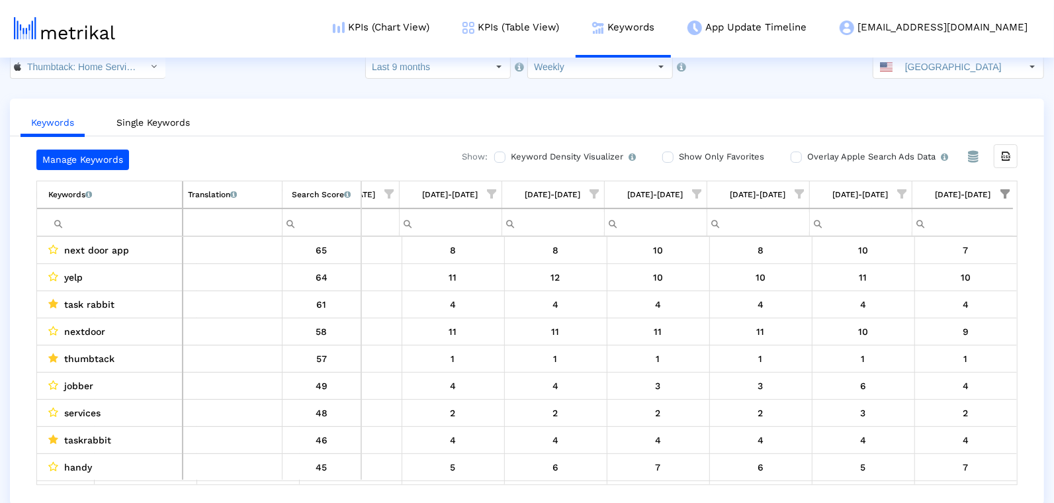
click at [115, 215] on input "Filter cell" at bounding box center [115, 223] width 134 height 22
type input "g"
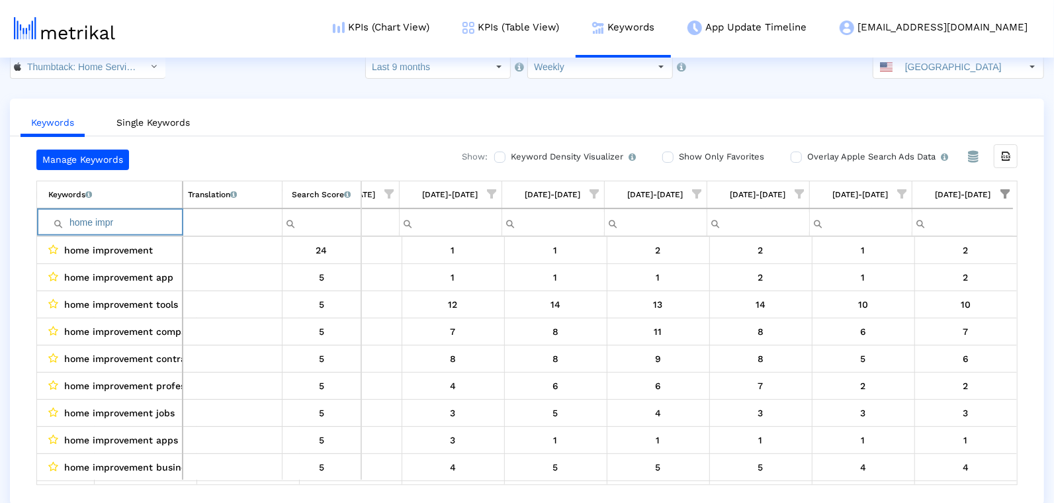
click at [71, 219] on input "home impr" at bounding box center [115, 223] width 134 height 22
click at [120, 220] on input "impr" at bounding box center [115, 223] width 134 height 22
click at [116, 216] on input "improvement" at bounding box center [115, 223] width 134 height 22
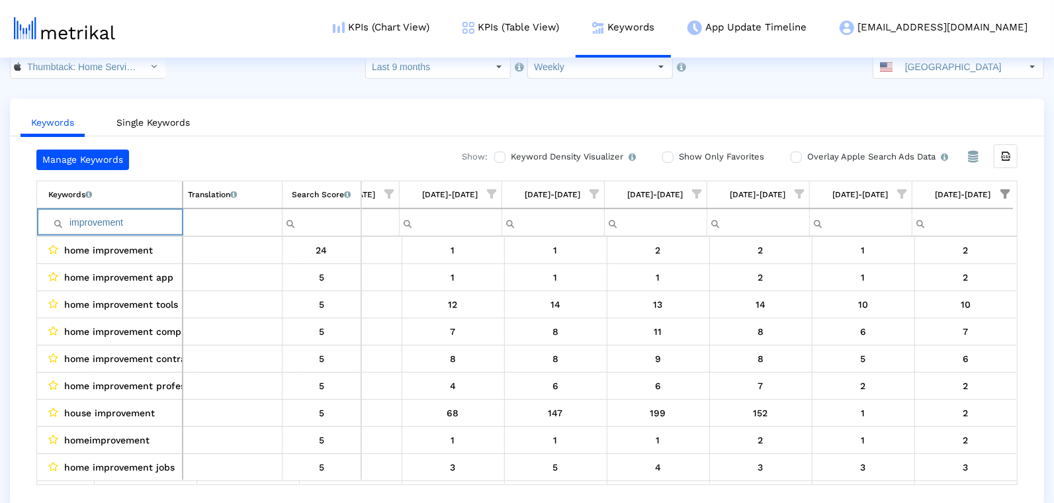
click at [116, 216] on input "improvement" at bounding box center [115, 223] width 134 height 22
type input "home"
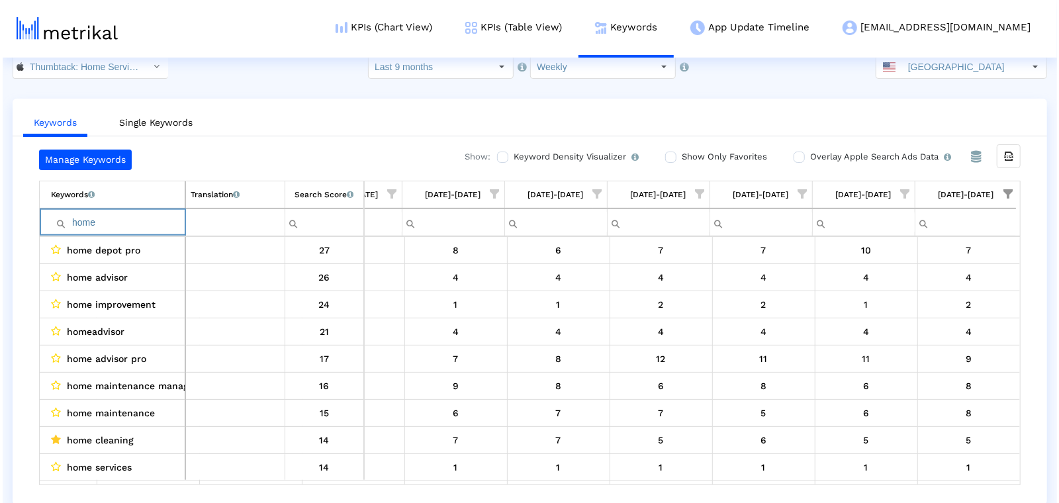
scroll to position [0, 0]
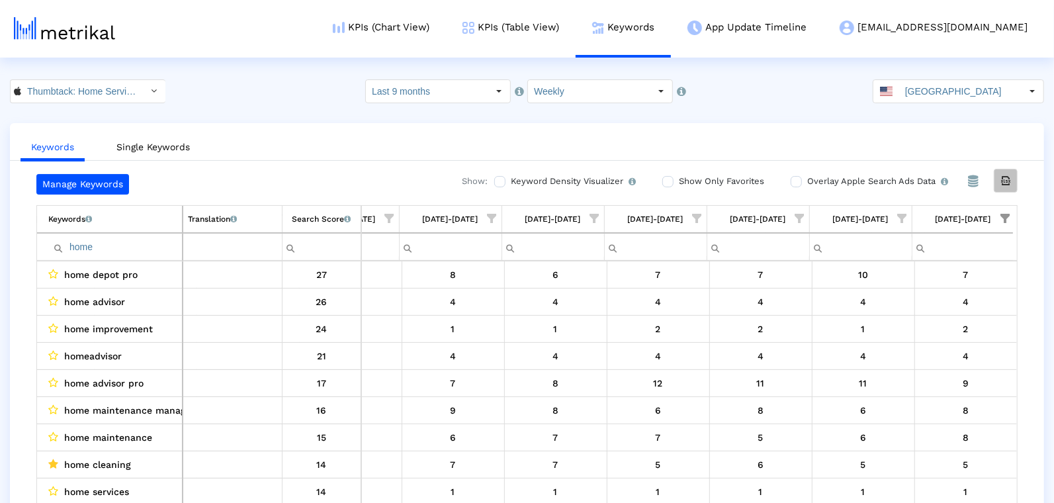
click at [1008, 183] on icon "Export all data" at bounding box center [1006, 181] width 12 height 12
click at [110, 90] on input "Thumbtack: Home Service Pros < 852703300 >" at bounding box center [80, 91] width 119 height 23
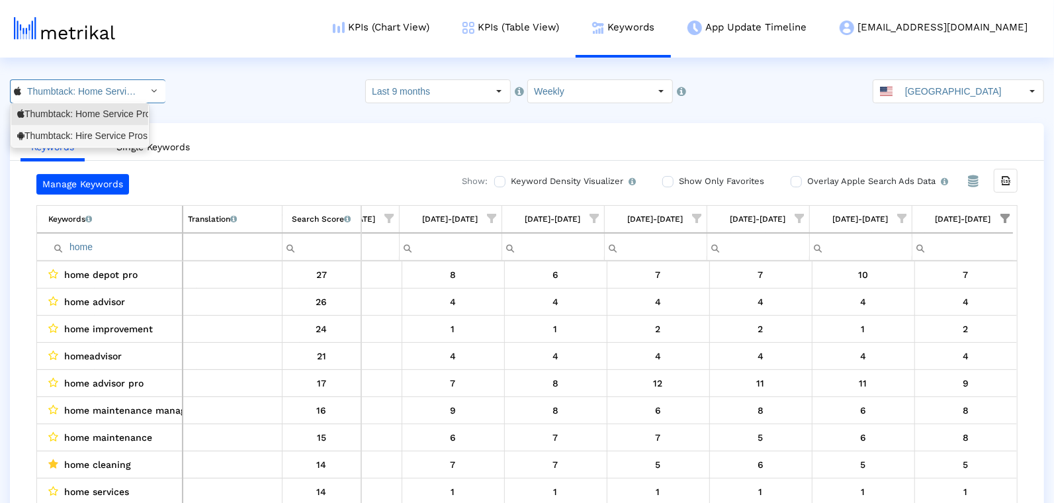
click at [80, 126] on div "Thumbtack: Hire Service Pros <com.thumbtack.consumer>" at bounding box center [79, 136] width 137 height 22
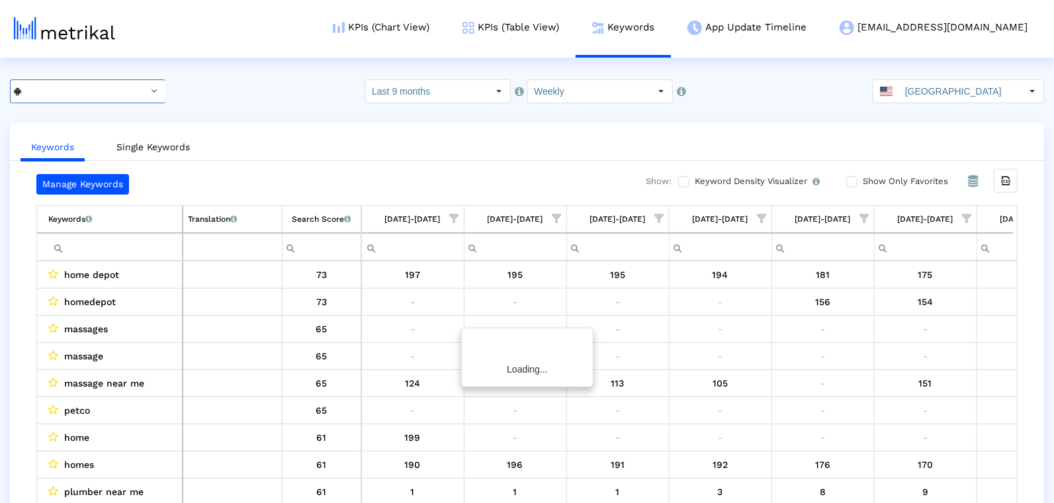
scroll to position [0, 3142]
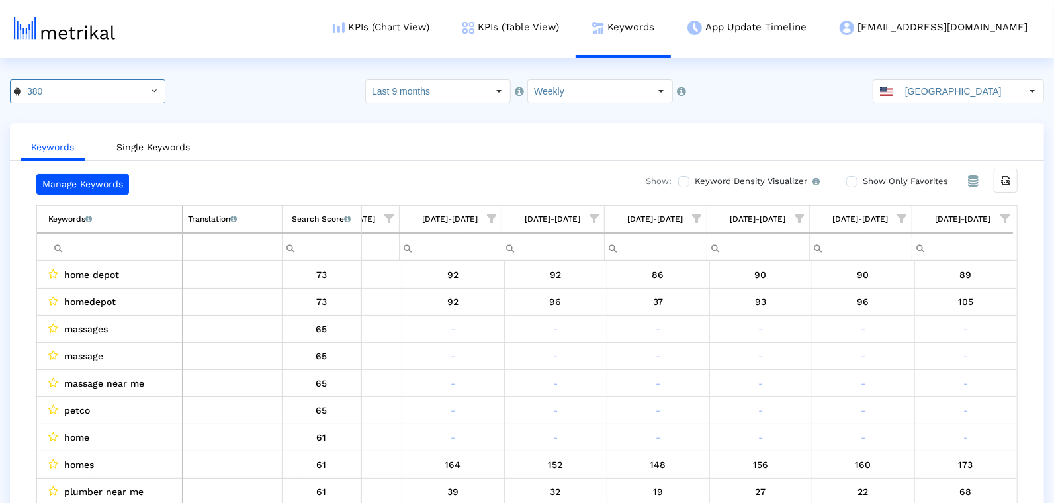
click at [1001, 221] on span "Show filter options for column '08/24/25-08/30/25'" at bounding box center [1005, 218] width 9 height 9
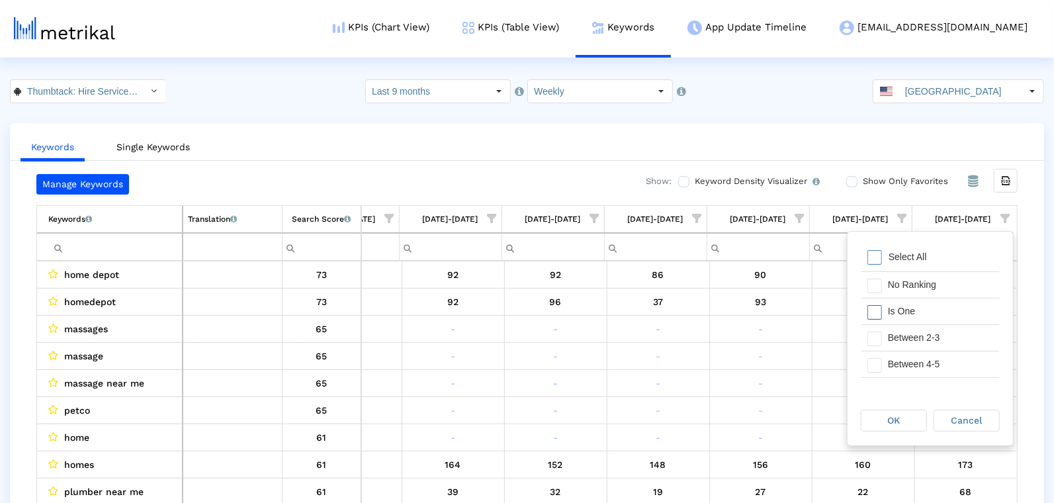
click at [872, 318] on div "Filter options" at bounding box center [871, 311] width 21 height 26
click at [875, 338] on span "Filter options" at bounding box center [875, 339] width 15 height 15
click at [875, 359] on span "Filter options" at bounding box center [875, 365] width 15 height 15
click at [875, 359] on span "Filter options" at bounding box center [875, 355] width 15 height 15
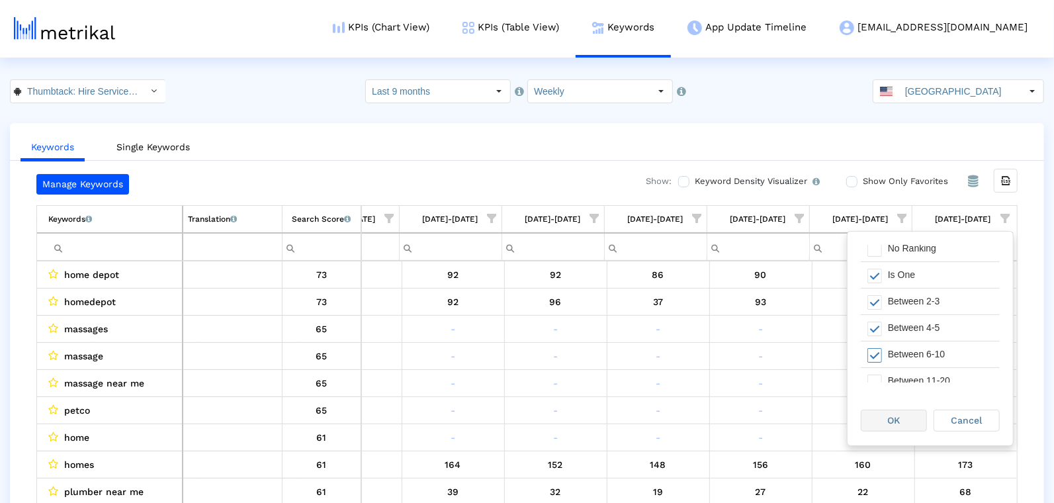
click at [878, 419] on div "OK" at bounding box center [894, 420] width 65 height 21
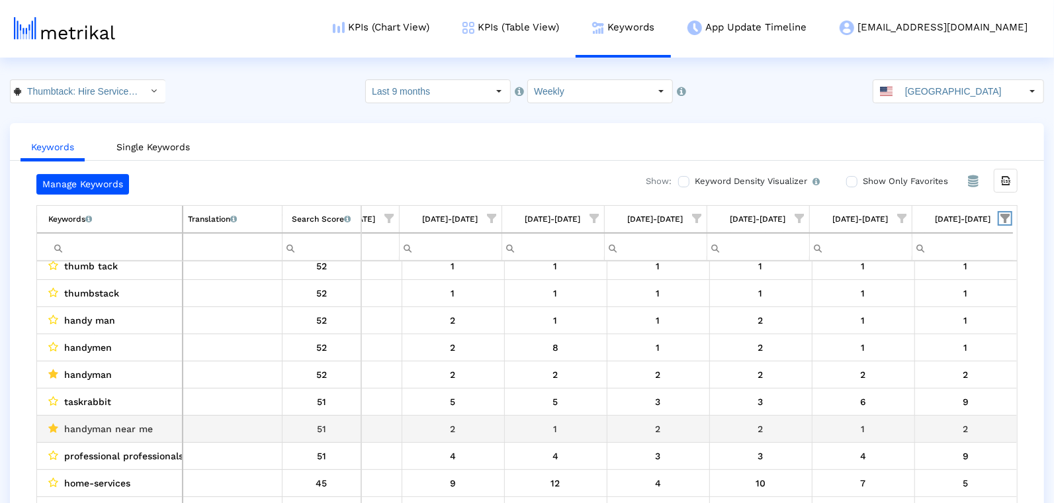
scroll to position [269, 0]
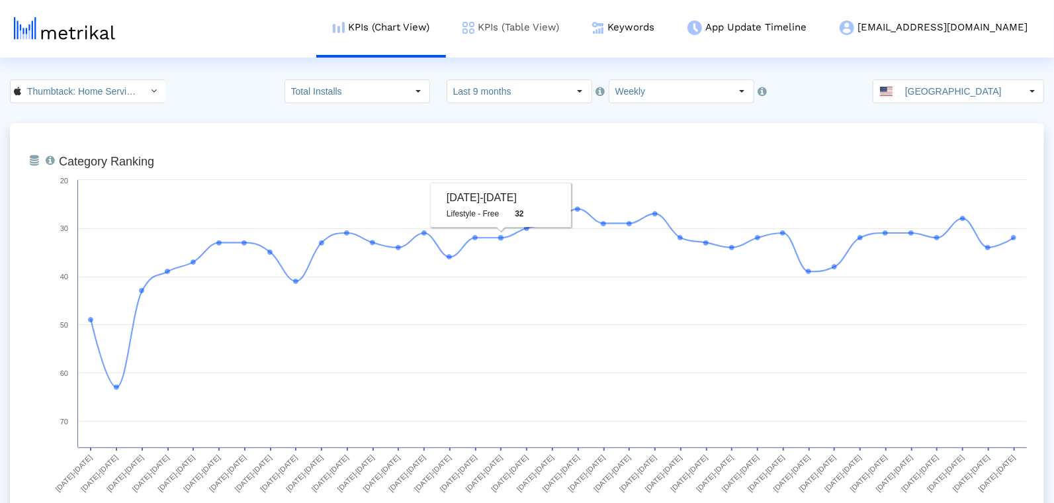
click at [575, 35] on link "KPIs (Table View)" at bounding box center [511, 27] width 130 height 55
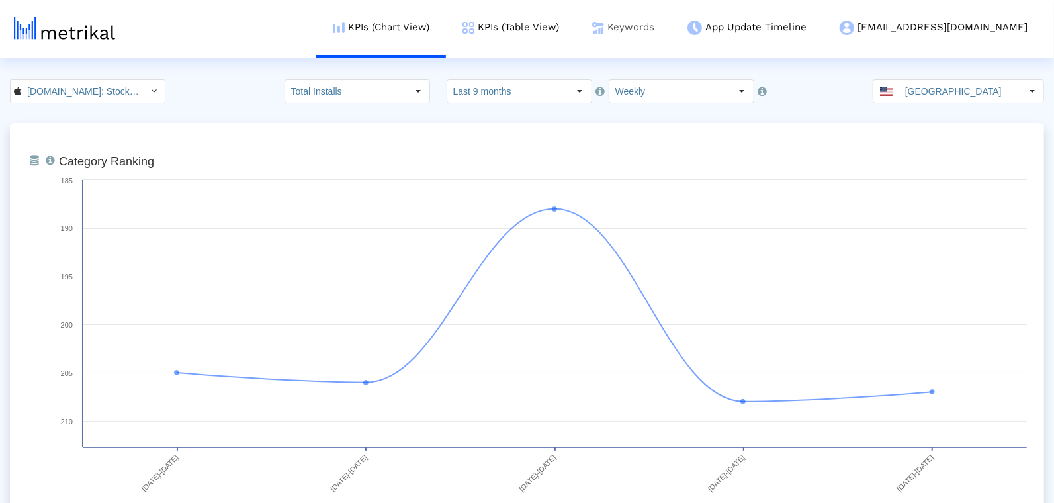
click at [671, 24] on link "Keywords" at bounding box center [623, 27] width 95 height 55
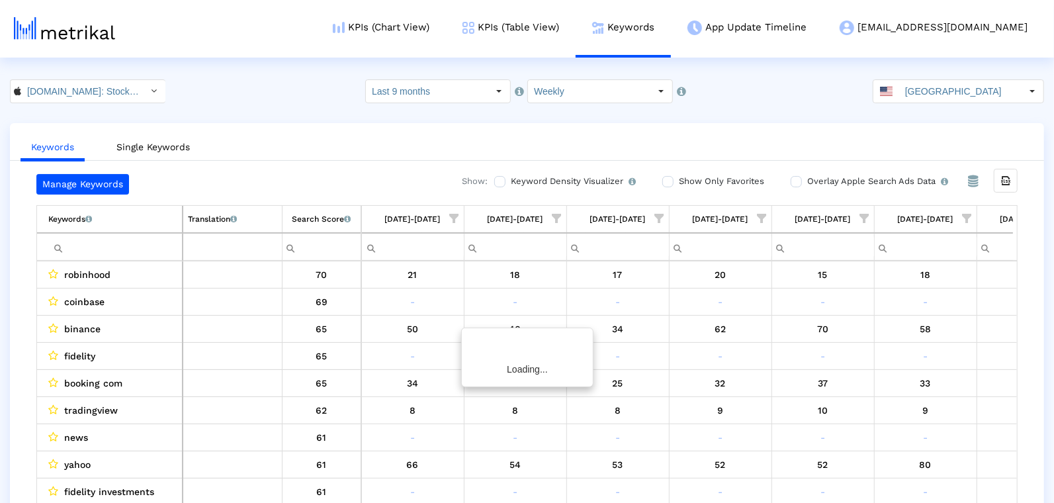
scroll to position [0, 2629]
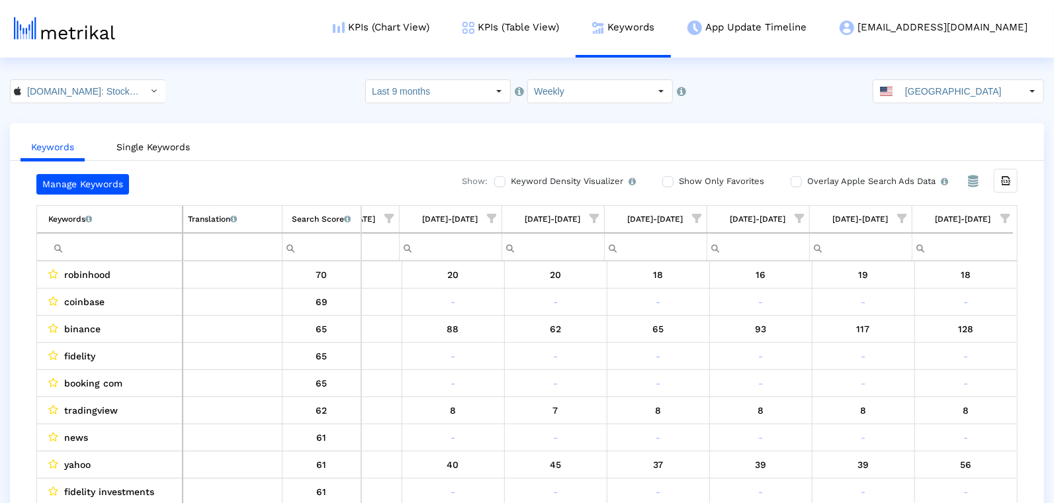
click at [1009, 214] on span "Show filter options for column '08/24/25-08/30/25'" at bounding box center [1005, 218] width 9 height 9
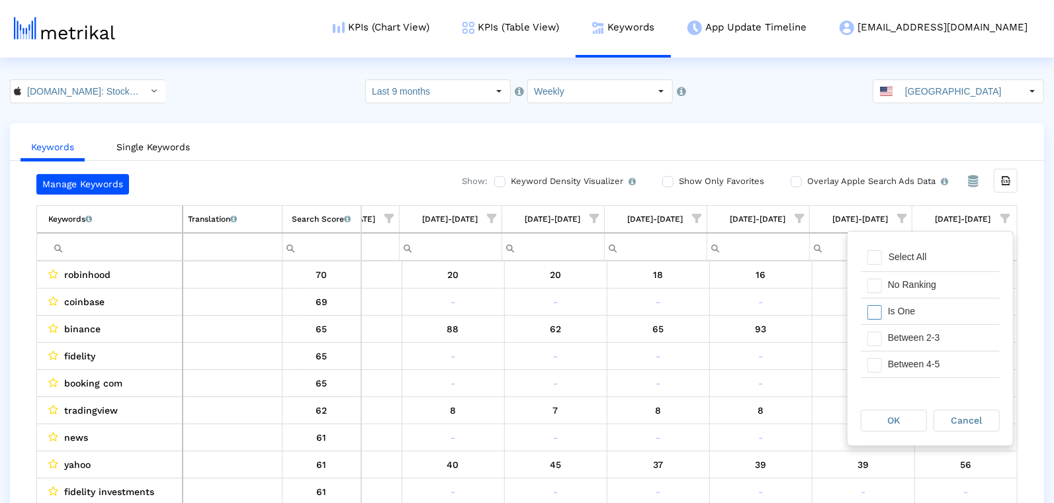
click at [901, 314] on div "Is One" at bounding box center [941, 311] width 118 height 26
click at [886, 417] on div "OK" at bounding box center [894, 420] width 65 height 21
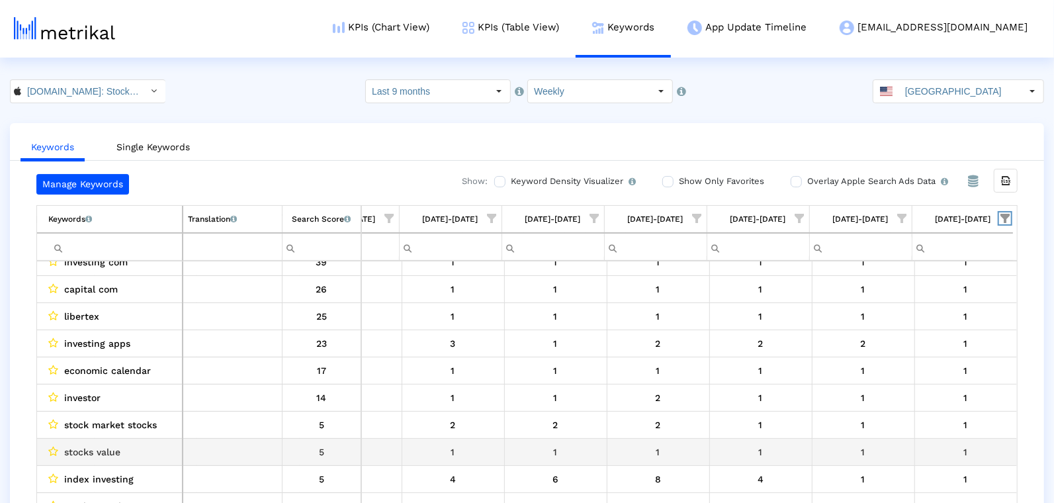
scroll to position [0, 0]
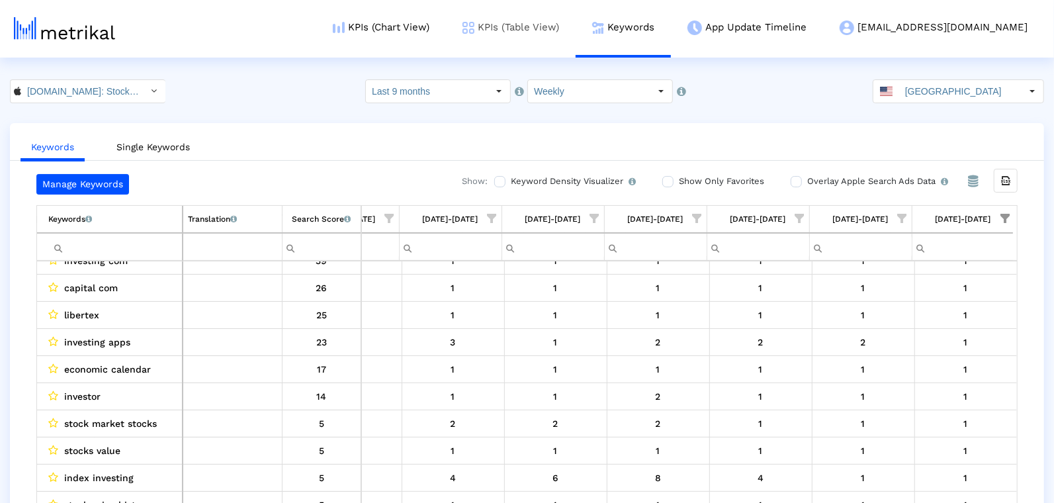
click at [516, 15] on link "KPIs (Table View)" at bounding box center [511, 27] width 130 height 55
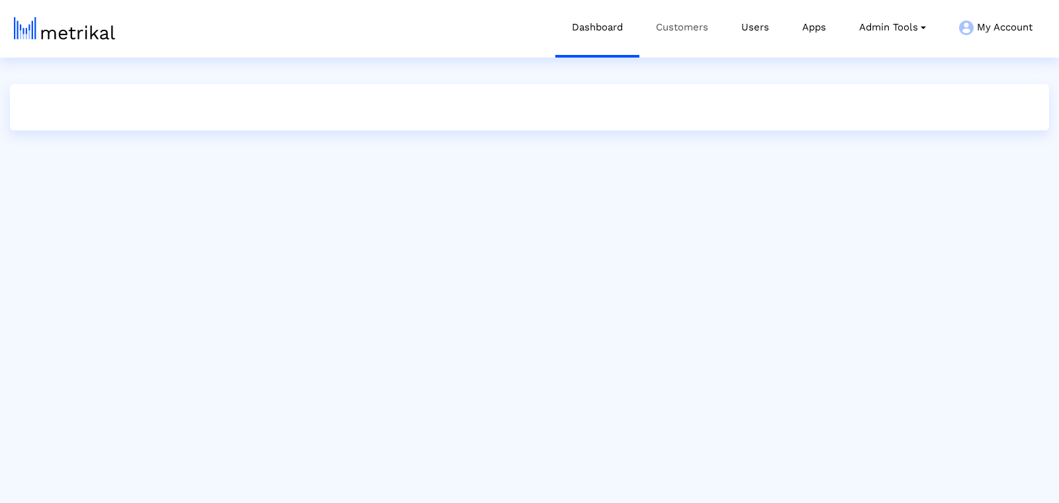
click at [662, 24] on link "Customers" at bounding box center [681, 27] width 85 height 55
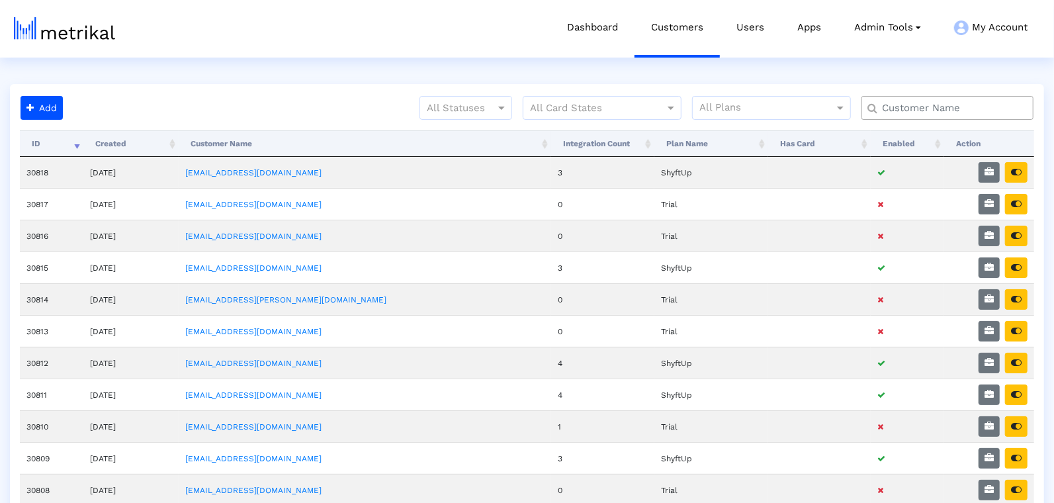
click at [913, 105] on input "text" at bounding box center [951, 108] width 156 height 14
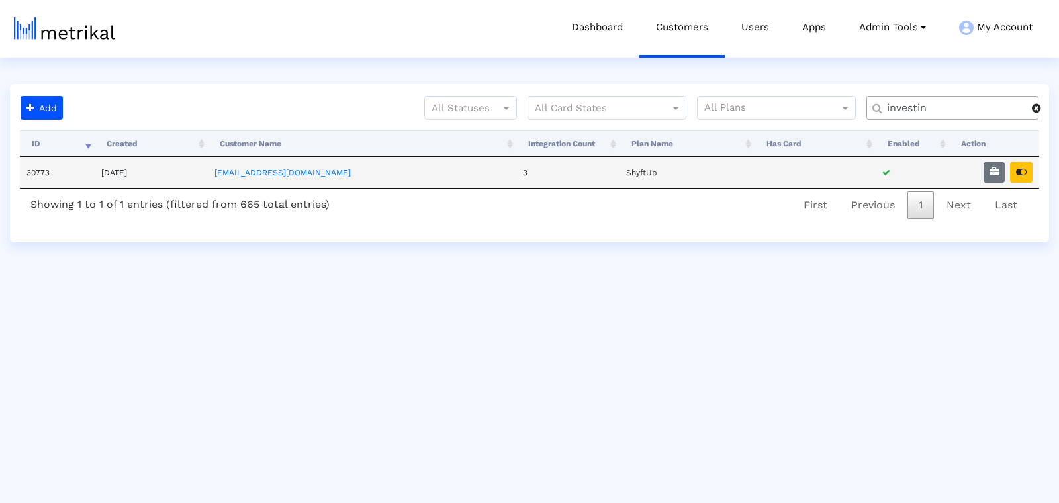
type input "investin"
click at [1032, 184] on td at bounding box center [994, 172] width 90 height 31
click at [1024, 181] on button "button" at bounding box center [1021, 172] width 23 height 21
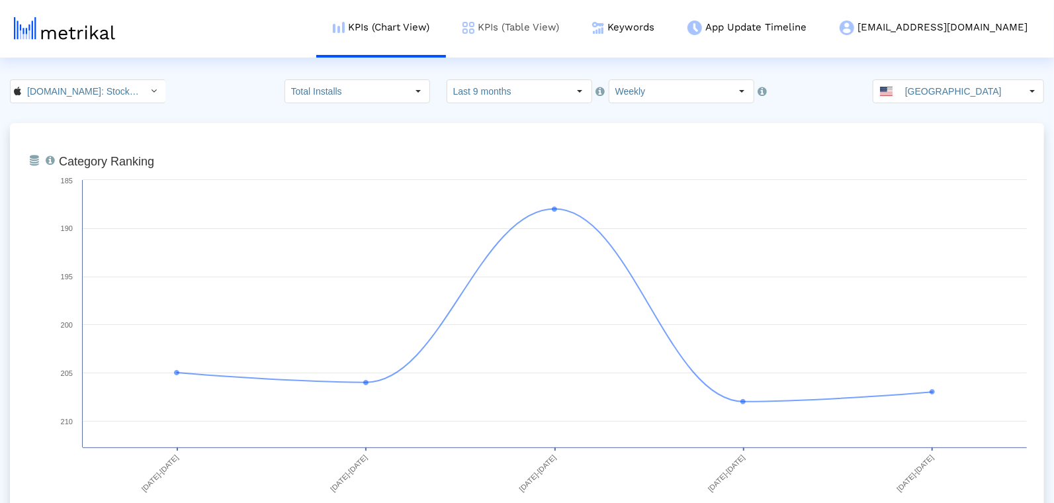
click at [576, 22] on link "KPIs (Table View)" at bounding box center [511, 27] width 130 height 55
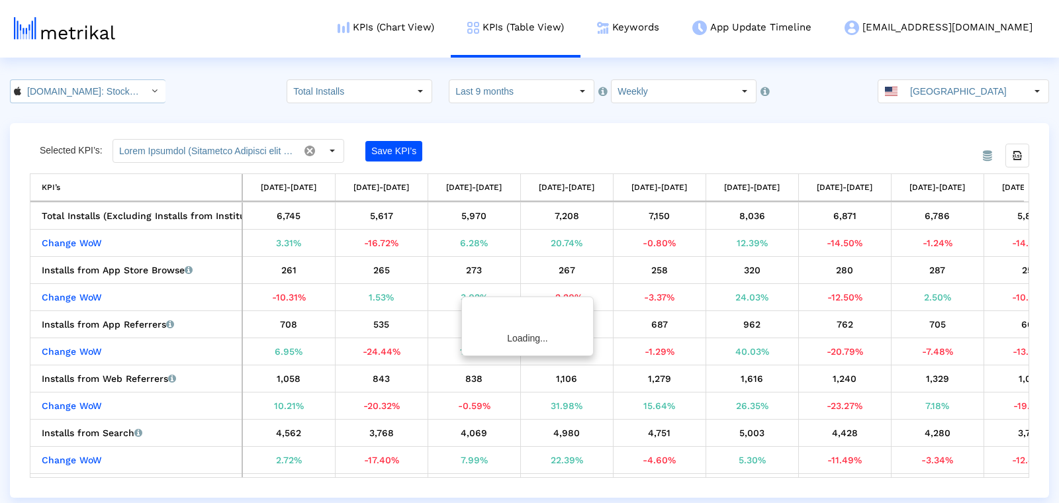
click at [58, 97] on input "[DOMAIN_NAME]: Stock Market < 909998122 >" at bounding box center [80, 91] width 119 height 23
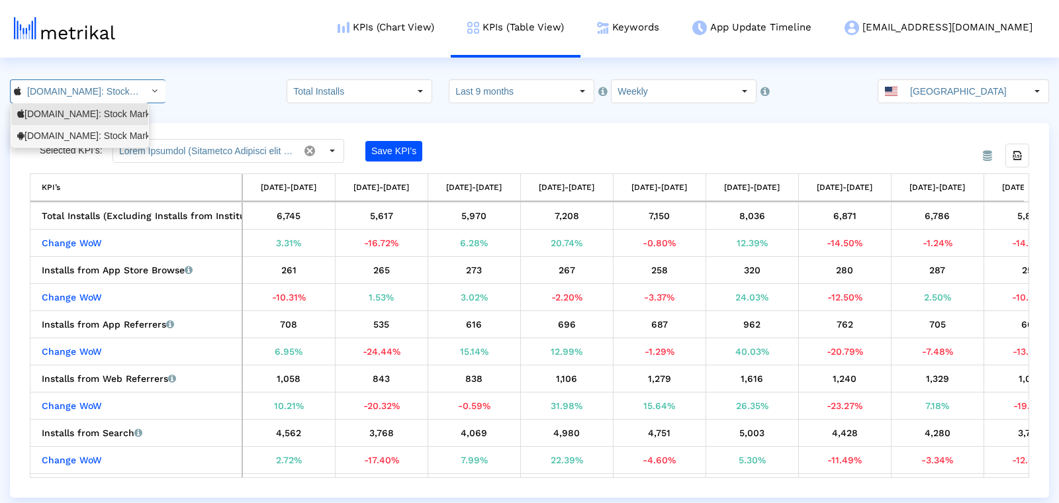
click at [81, 146] on div "[DOMAIN_NAME]: Stock Market <com.fusionmedia.investing>" at bounding box center [79, 136] width 137 height 22
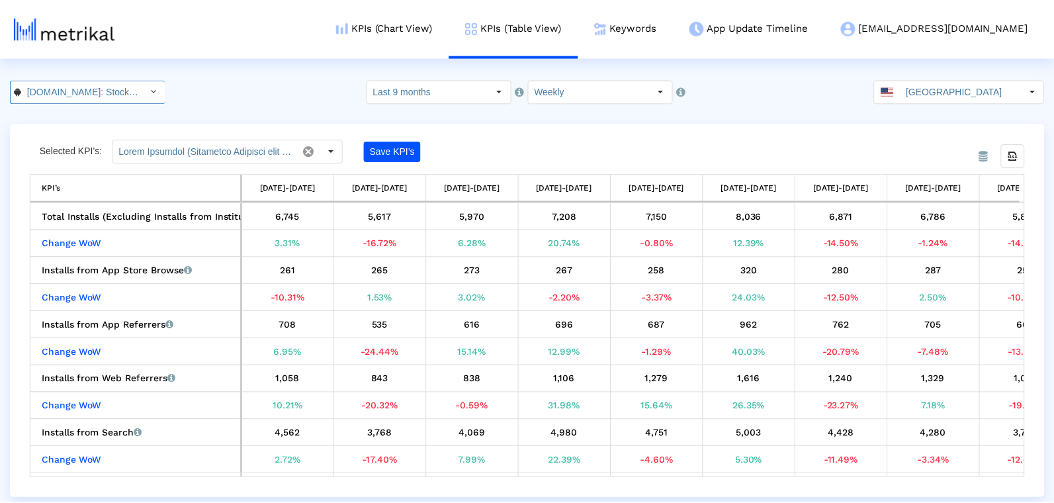
scroll to position [0, 151]
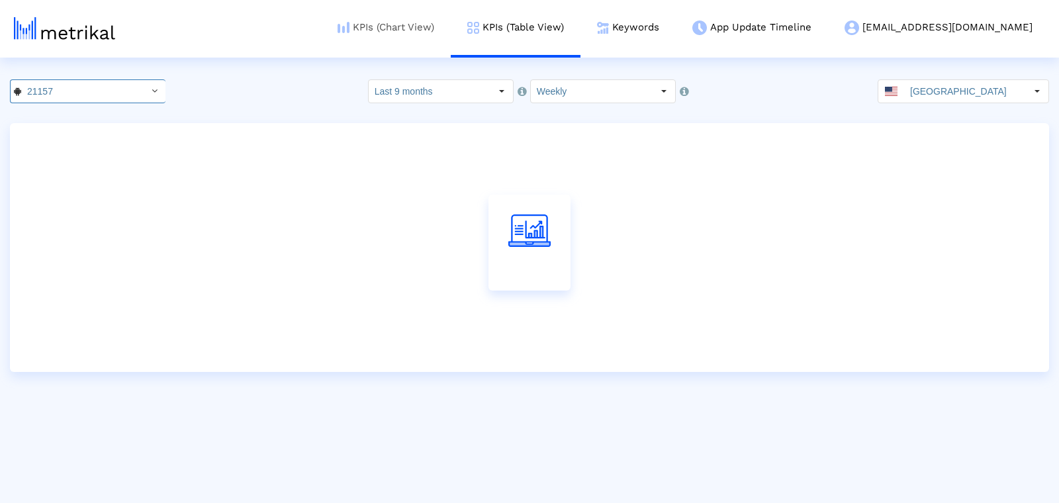
click at [437, 24] on link "KPIs (Chart View)" at bounding box center [386, 27] width 130 height 55
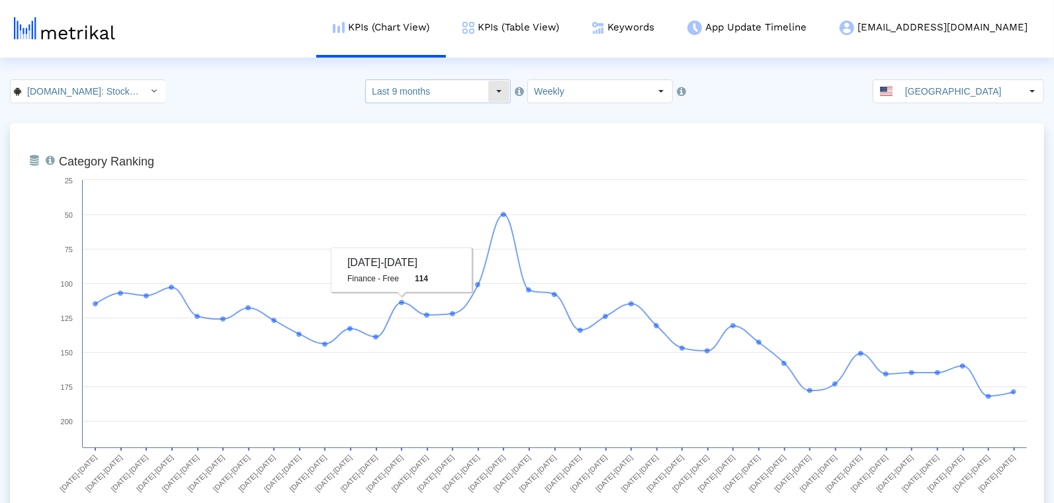
click at [442, 93] on input "Last 9 months" at bounding box center [427, 91] width 122 height 23
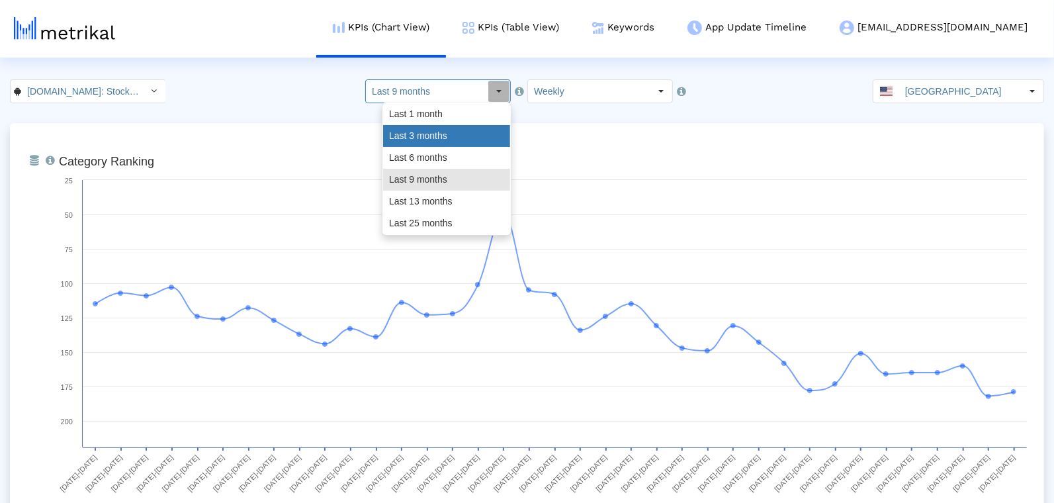
click at [422, 137] on div "Last 3 months" at bounding box center [446, 136] width 127 height 22
type input "Last 3 months"
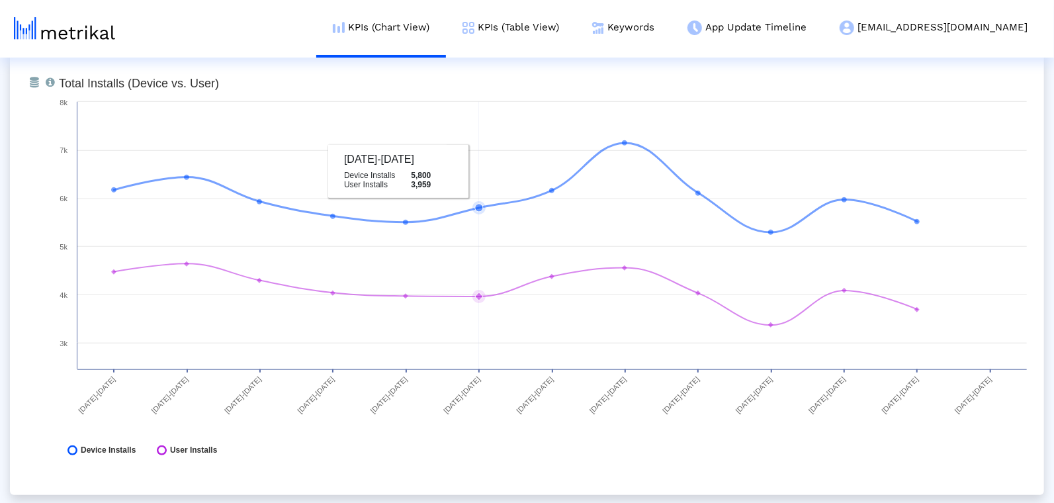
scroll to position [557, 0]
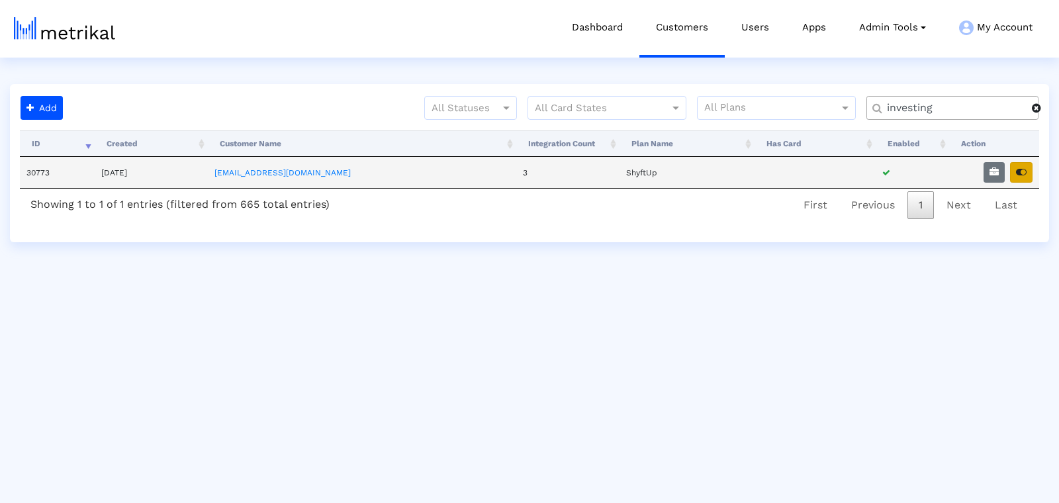
click at [1021, 179] on button "button" at bounding box center [1021, 172] width 23 height 21
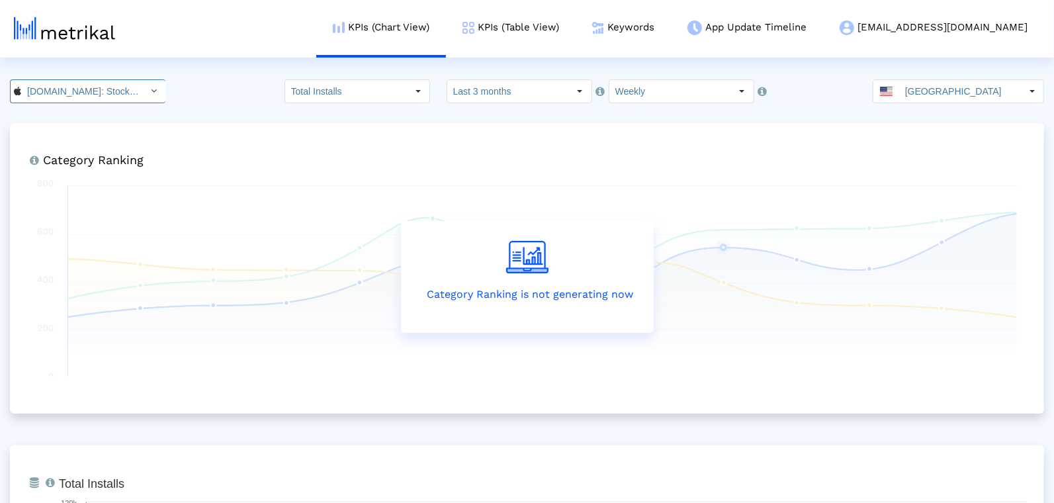
click at [102, 97] on input "[DOMAIN_NAME]: Stock Market < 909998122 >" at bounding box center [80, 91] width 119 height 23
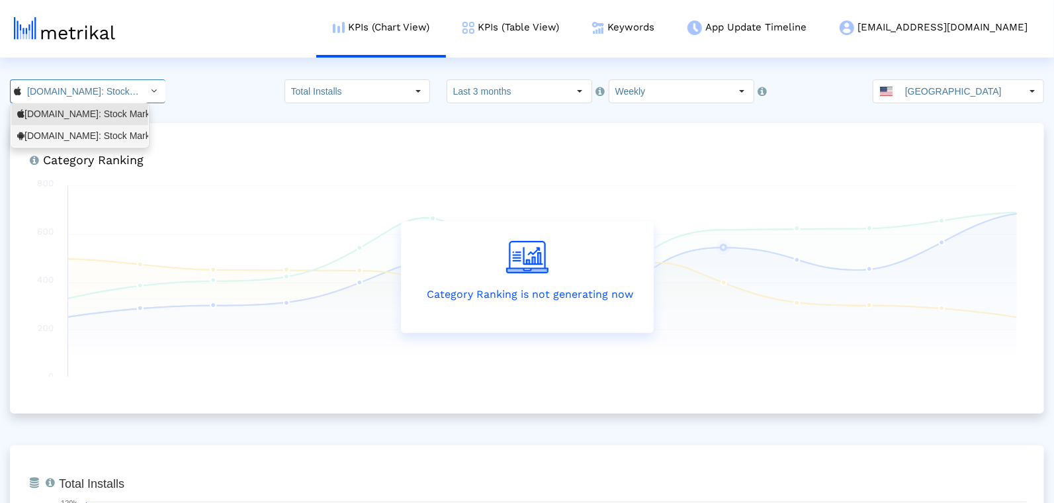
click at [97, 125] on div "[DOMAIN_NAME]: Stock Market <com.fusionmedia.investing>" at bounding box center [79, 136] width 137 height 22
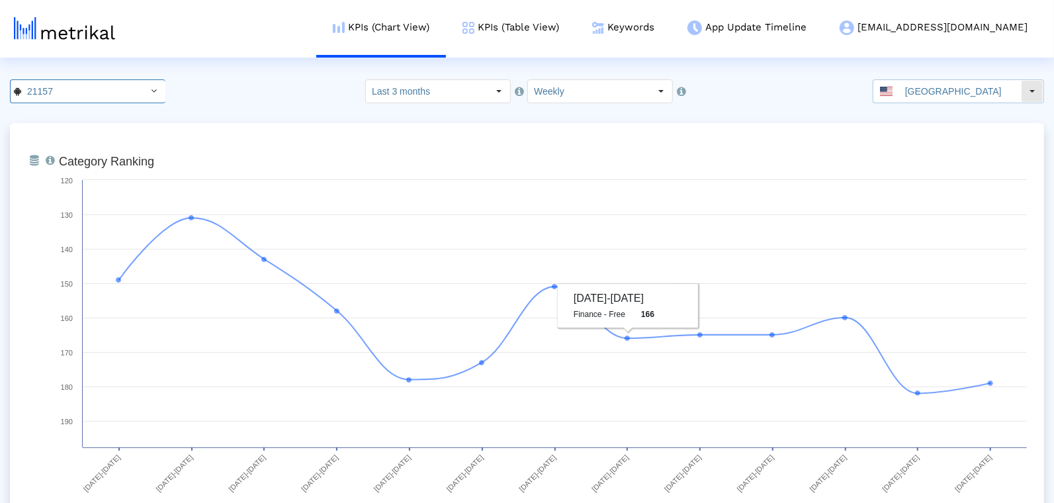
click at [936, 95] on input "[GEOGRAPHIC_DATA]" at bounding box center [960, 91] width 122 height 23
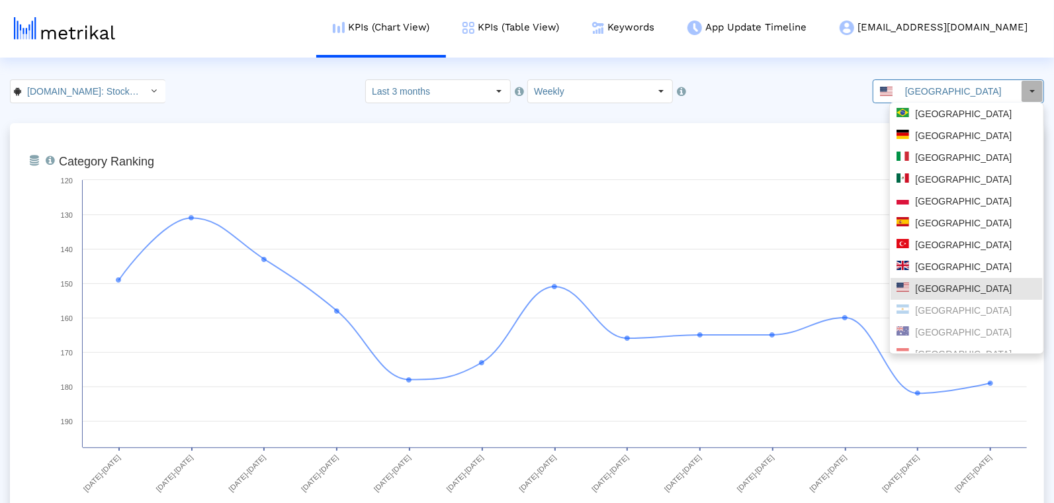
click at [936, 94] on input "[GEOGRAPHIC_DATA]" at bounding box center [960, 91] width 122 height 23
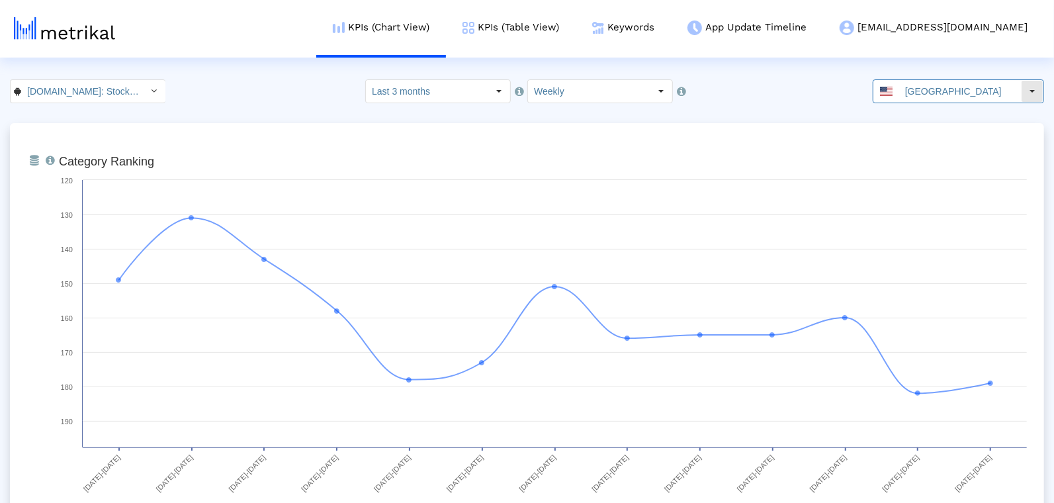
click at [936, 94] on input "[GEOGRAPHIC_DATA]" at bounding box center [960, 91] width 122 height 23
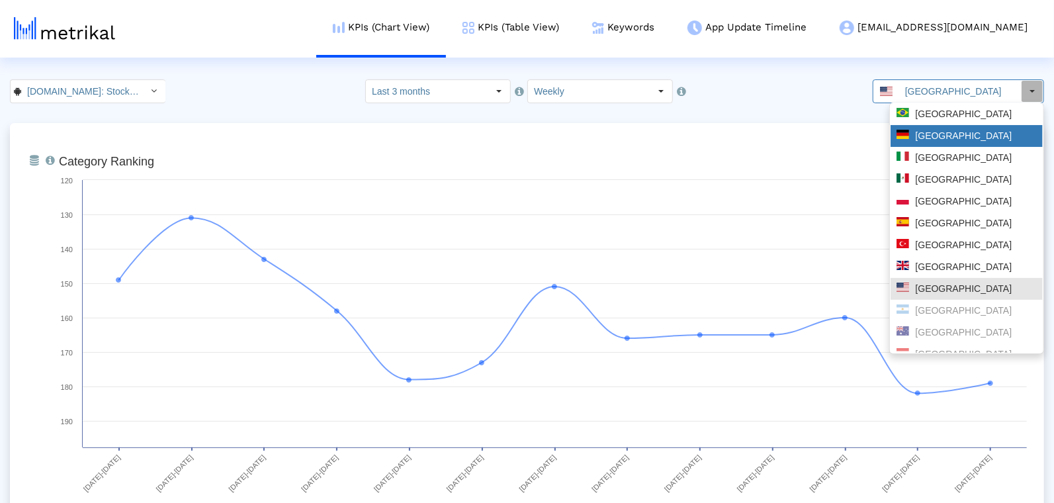
click at [936, 138] on div "[GEOGRAPHIC_DATA]" at bounding box center [967, 136] width 140 height 13
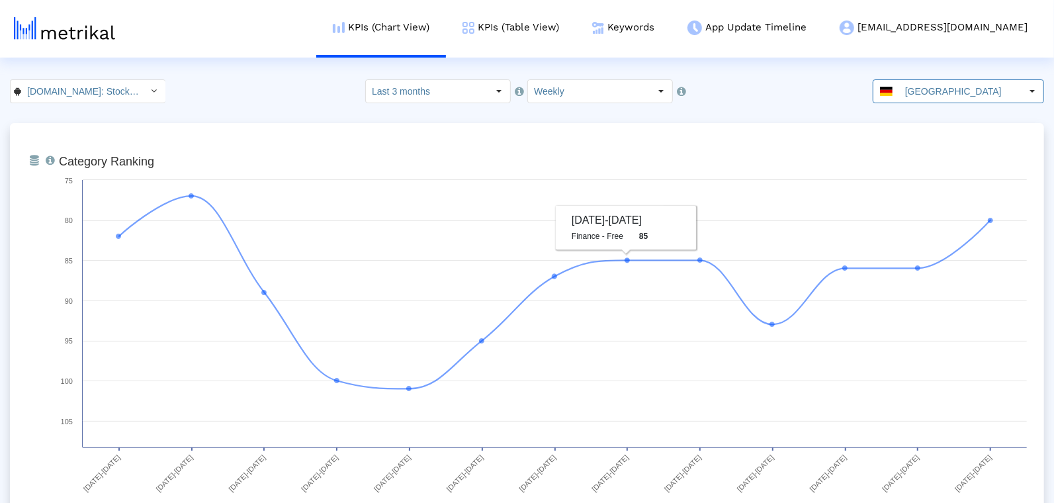
click at [920, 94] on input "[GEOGRAPHIC_DATA]" at bounding box center [960, 91] width 122 height 23
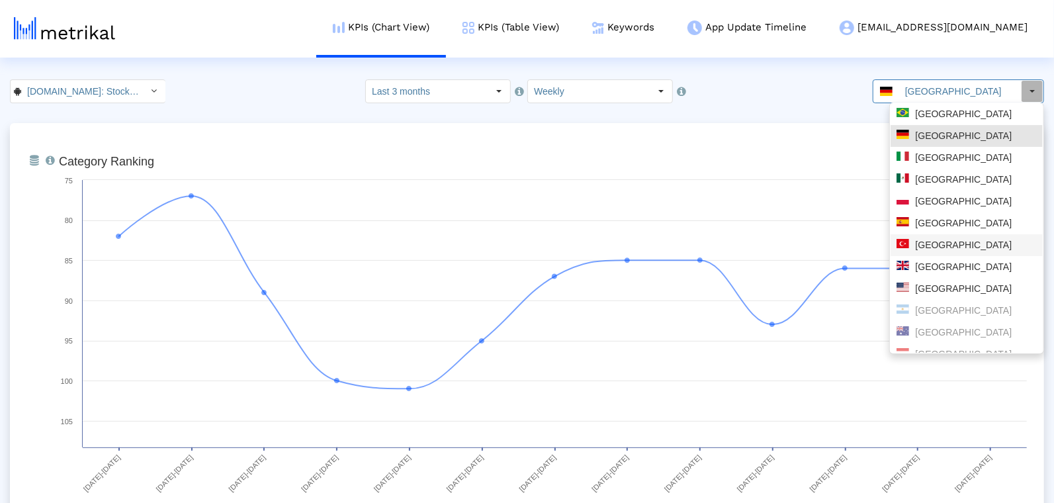
click at [923, 250] on div "[GEOGRAPHIC_DATA]" at bounding box center [967, 245] width 140 height 13
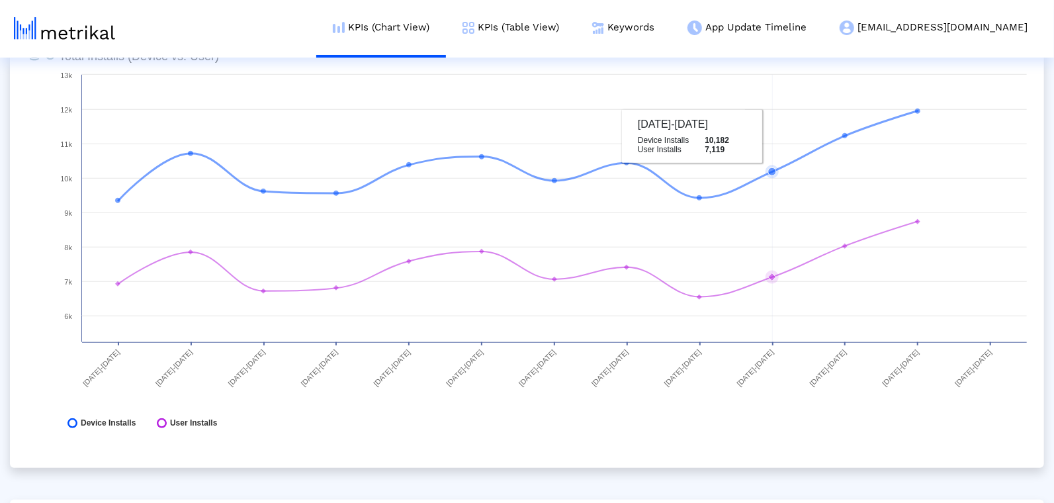
scroll to position [589, 0]
